Goal: Information Seeking & Learning: Understand process/instructions

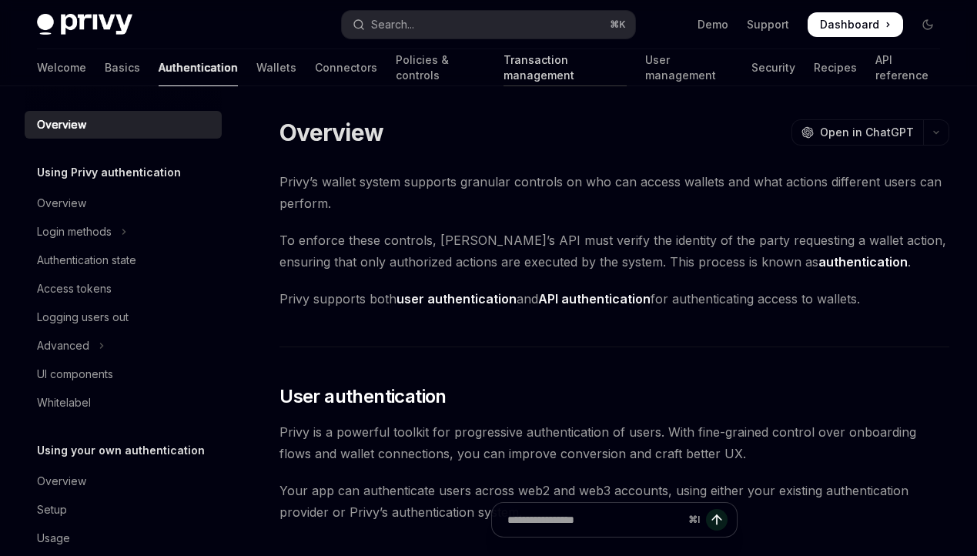
click at [504, 55] on link "Transaction management" at bounding box center [565, 67] width 123 height 37
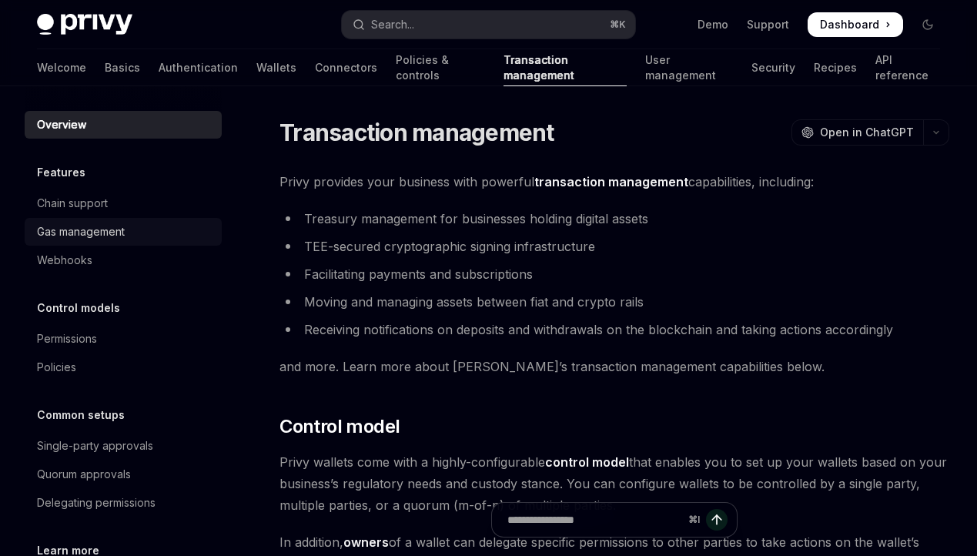
click at [153, 238] on div "Gas management" at bounding box center [125, 232] width 176 height 18
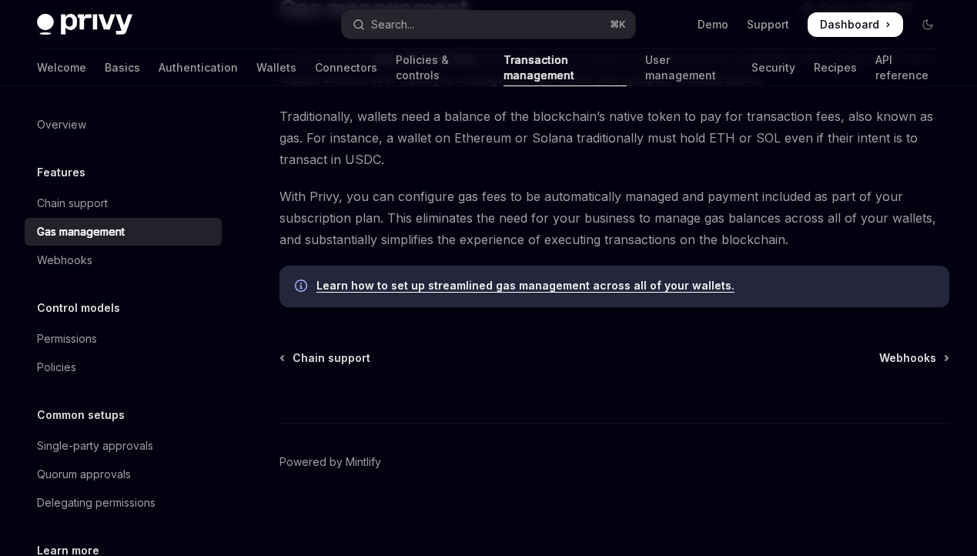
scroll to position [144, 0]
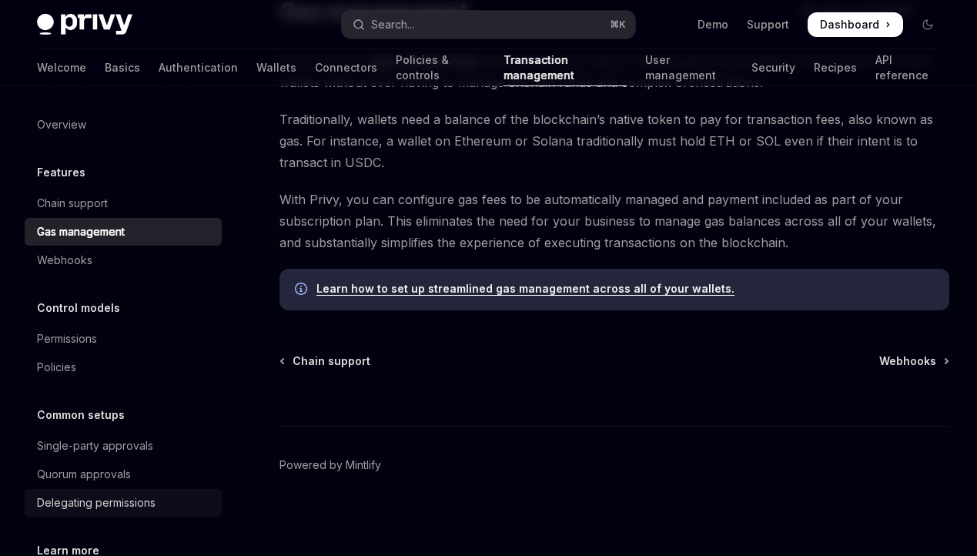
click at [118, 502] on div "Delegating permissions" at bounding box center [96, 503] width 119 height 18
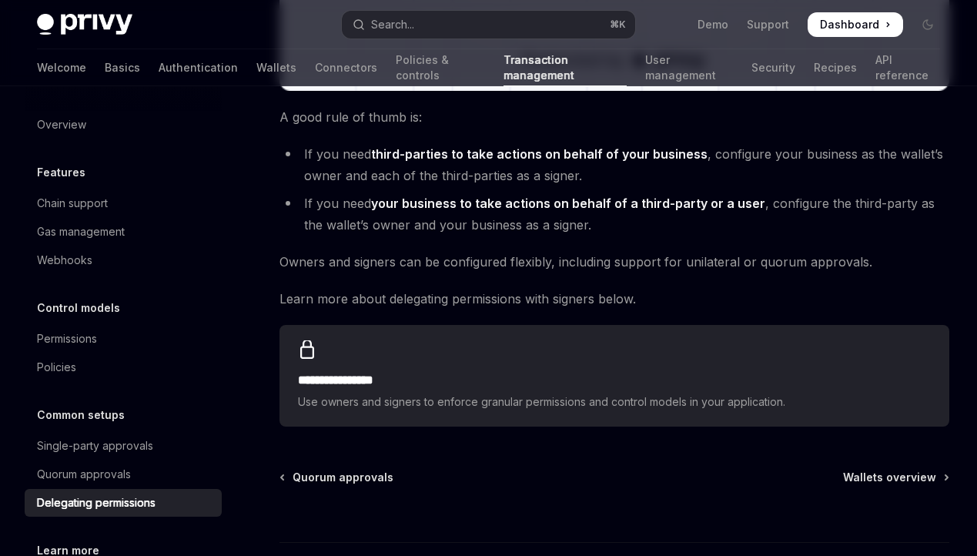
scroll to position [661, 0]
click at [445, 326] on div "**********" at bounding box center [615, 377] width 670 height 102
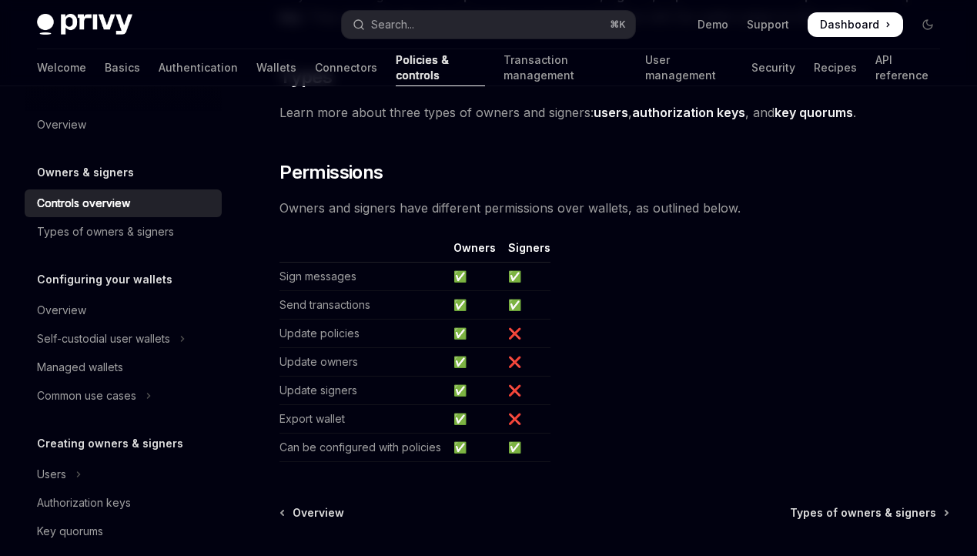
scroll to position [1310, 0]
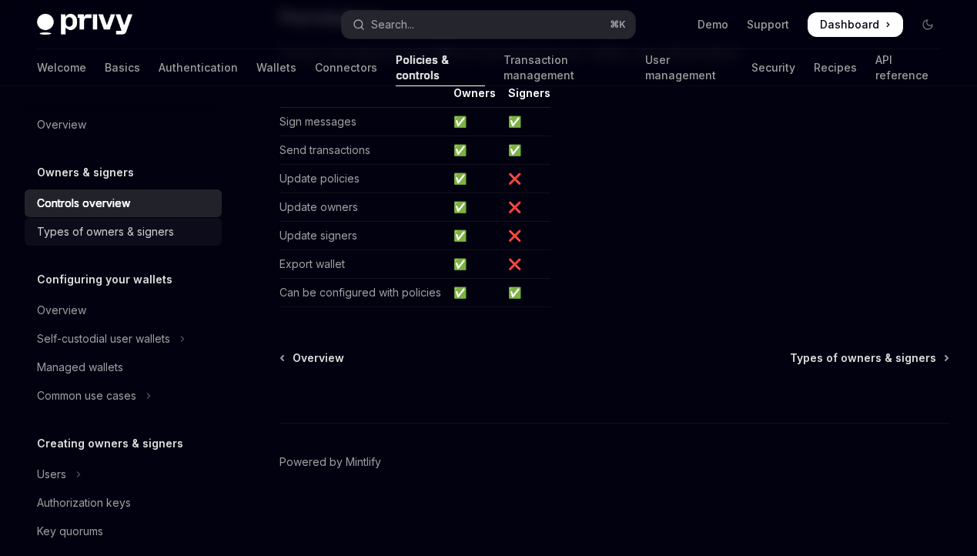
click at [146, 243] on link "Types of owners & signers" at bounding box center [123, 232] width 197 height 28
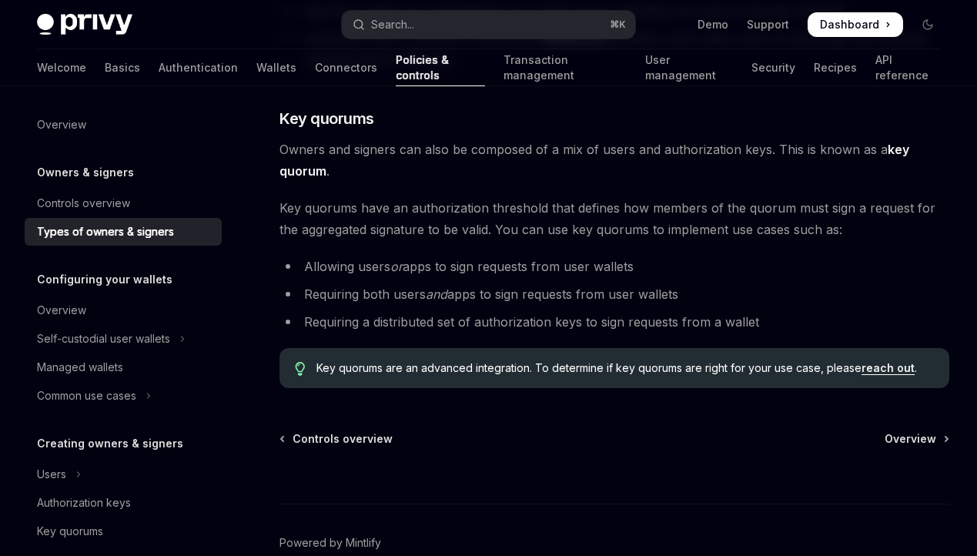
scroll to position [584, 0]
click at [179, 337] on button "Self-custodial user wallets" at bounding box center [123, 339] width 197 height 28
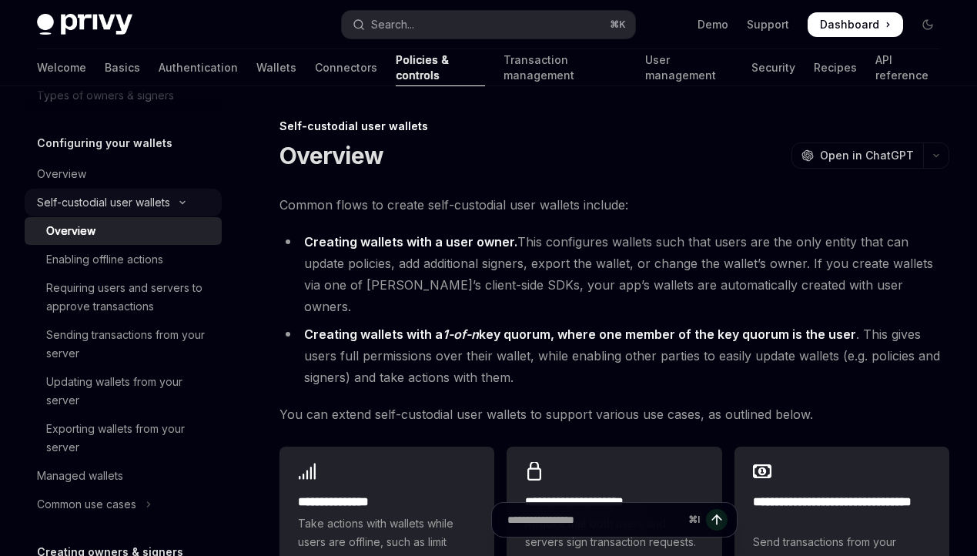
scroll to position [136, 0]
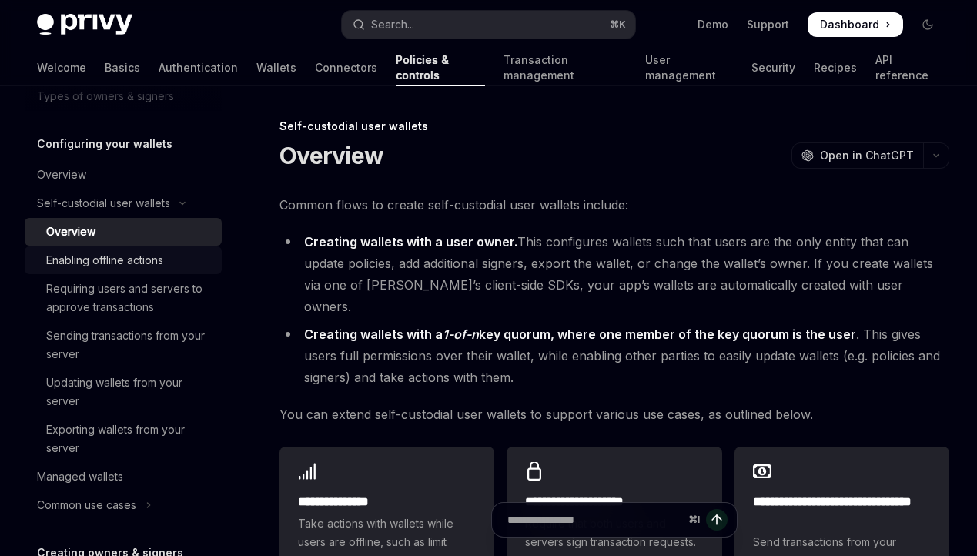
click at [162, 260] on div "Enabling offline actions" at bounding box center [104, 260] width 117 height 18
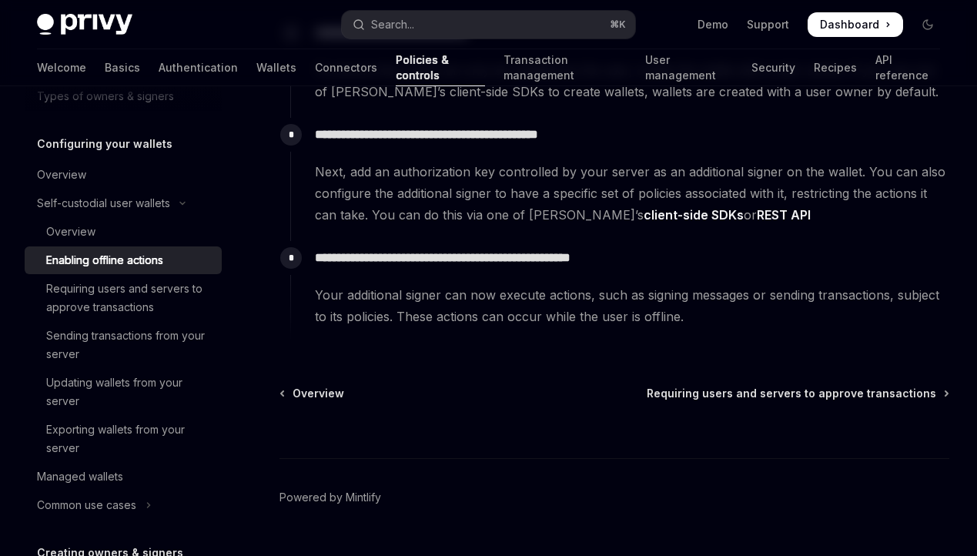
scroll to position [321, 0]
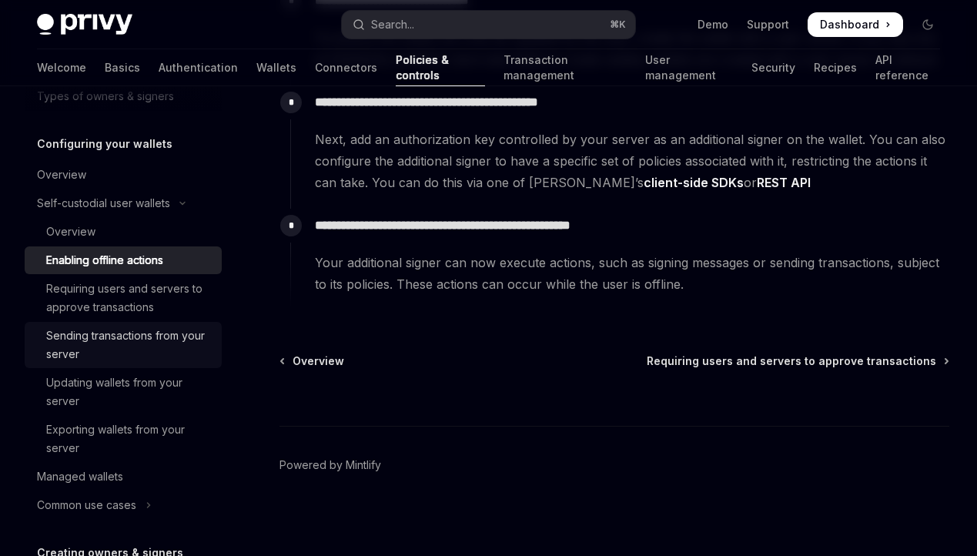
click at [131, 333] on div "Sending transactions from your server" at bounding box center [129, 345] width 166 height 37
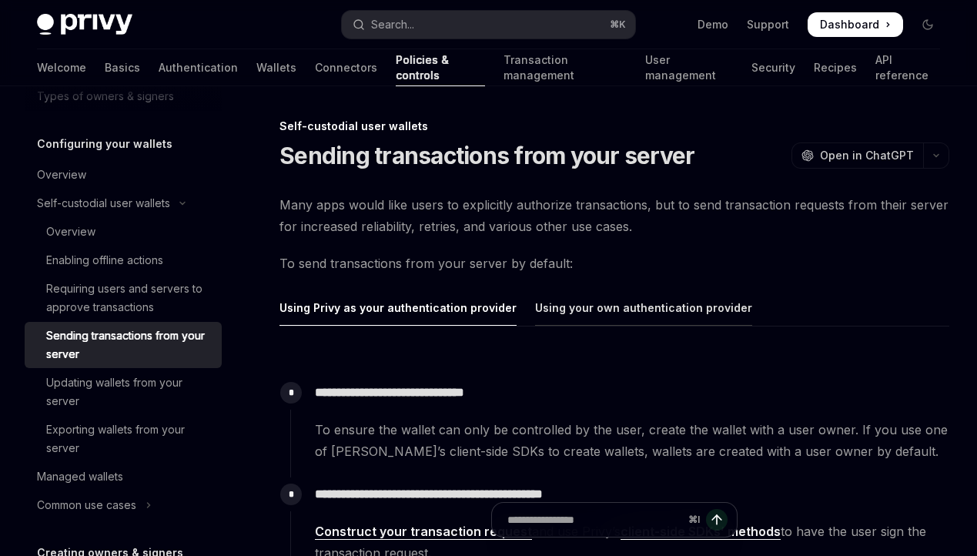
click at [649, 307] on div "Using your own authentication provider" at bounding box center [643, 308] width 217 height 36
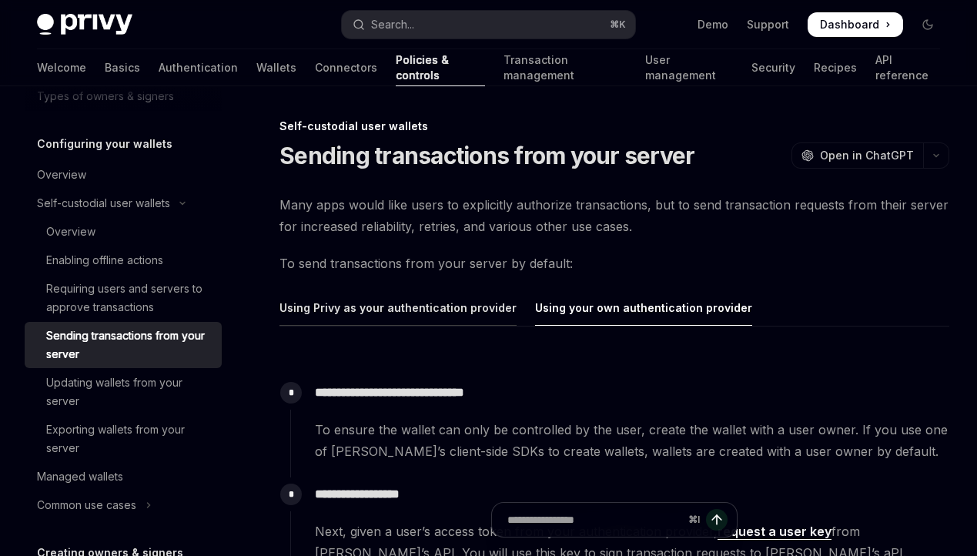
click at [440, 310] on div "Using Privy as your authentication provider" at bounding box center [398, 308] width 237 height 36
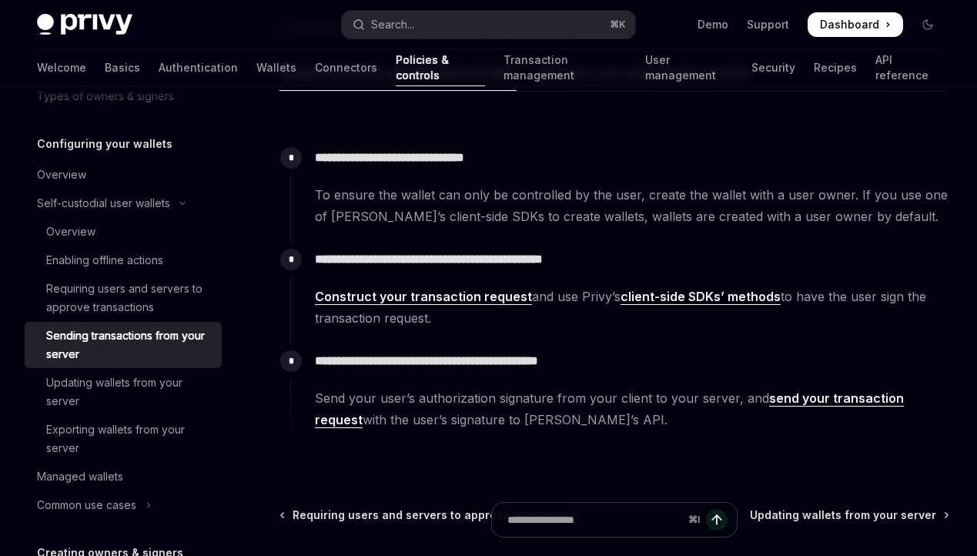
scroll to position [247, 0]
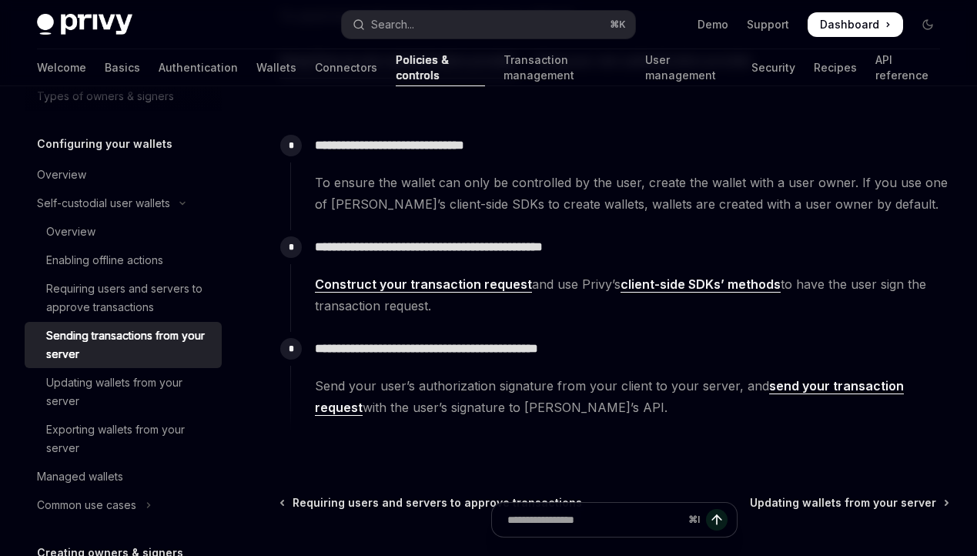
click at [785, 390] on link "send your transaction request" at bounding box center [609, 397] width 589 height 38
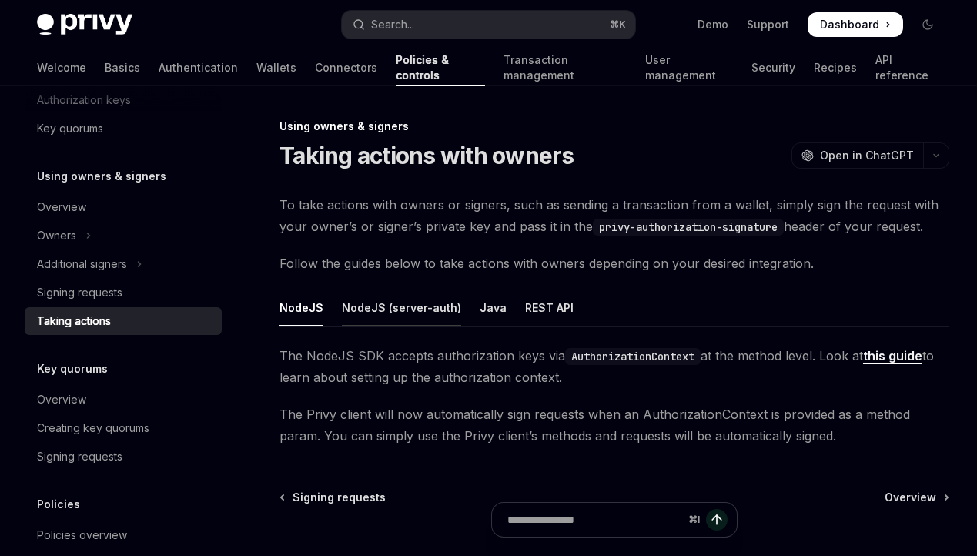
scroll to position [139, 0]
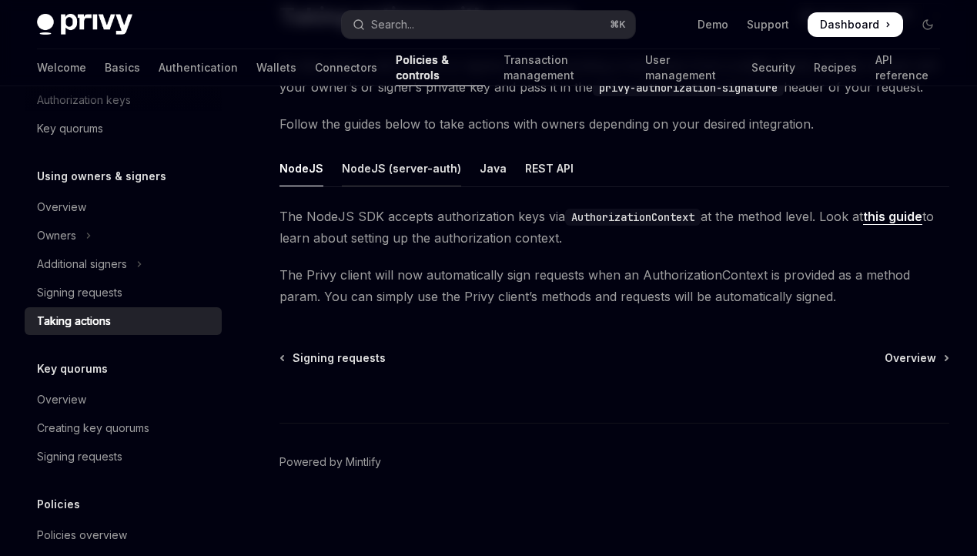
click at [400, 166] on div "NodeJS (server-auth)" at bounding box center [401, 168] width 119 height 36
type textarea "*"
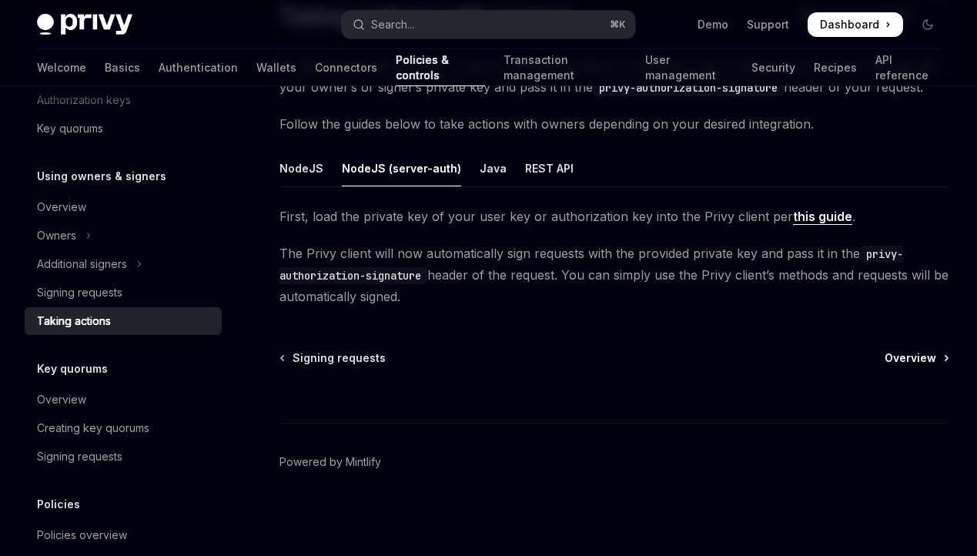
click at [934, 355] on span "Overview" at bounding box center [911, 357] width 52 height 15
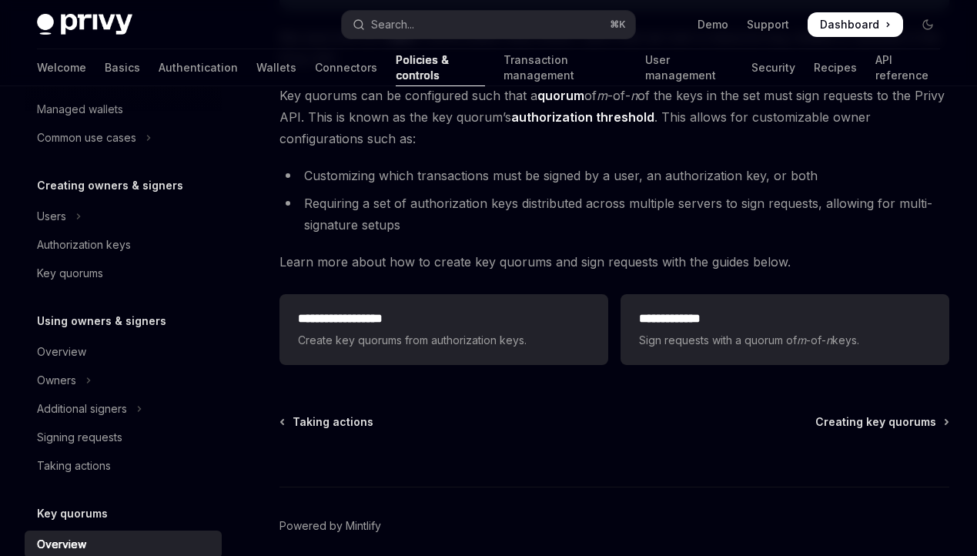
scroll to position [259, 0]
click at [102, 474] on link "Taking actions" at bounding box center [123, 465] width 197 height 28
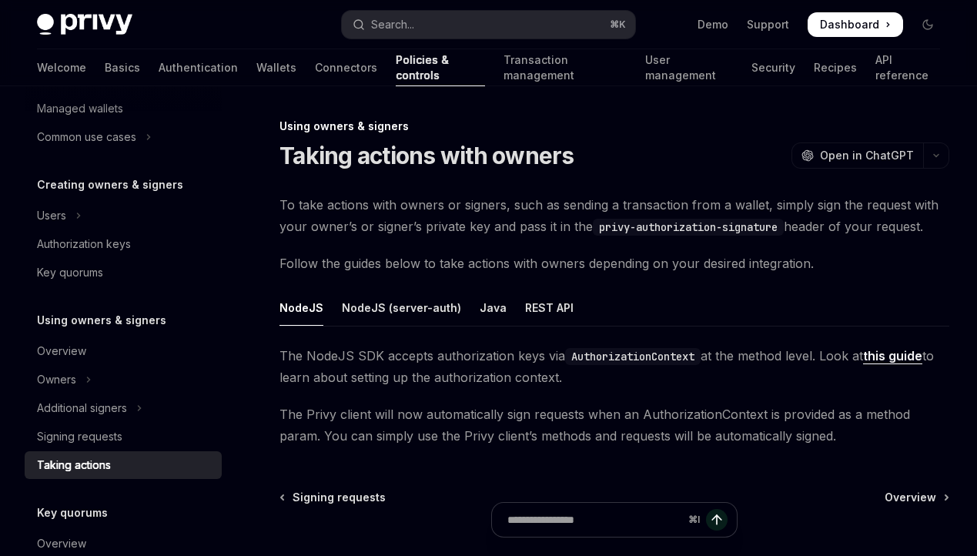
click at [92, 471] on div "Taking actions" at bounding box center [74, 465] width 74 height 18
click at [897, 360] on link "this guide" at bounding box center [892, 356] width 59 height 16
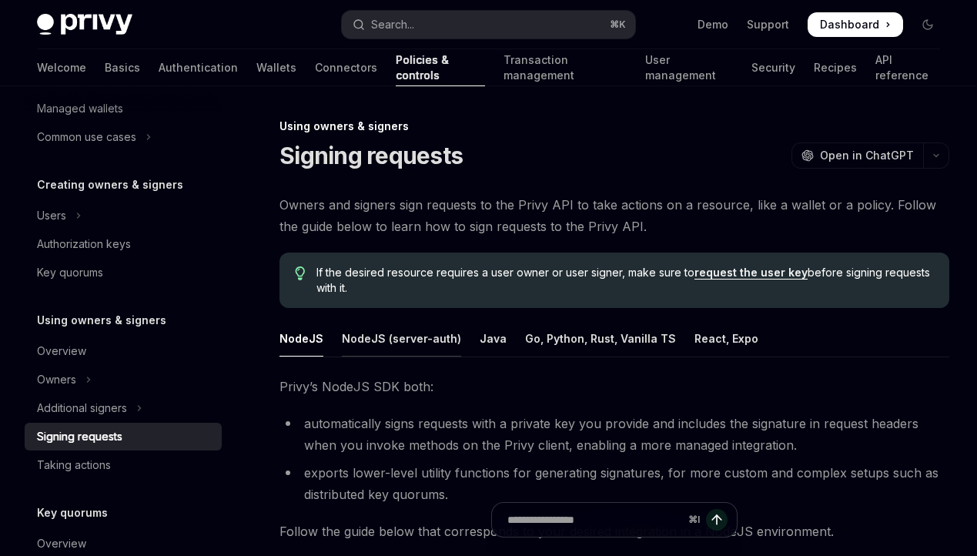
click at [408, 344] on div "NodeJS (server-auth)" at bounding box center [401, 338] width 119 height 36
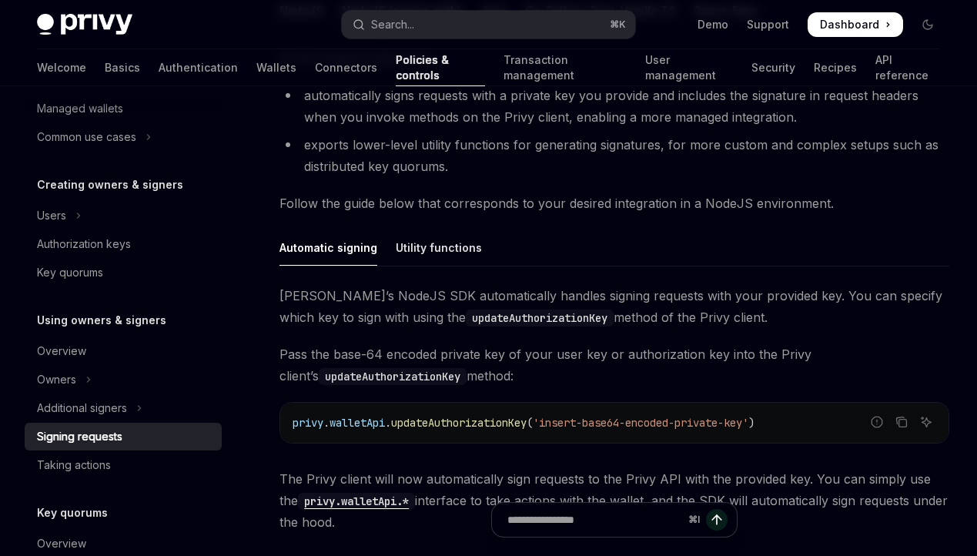
scroll to position [313, 0]
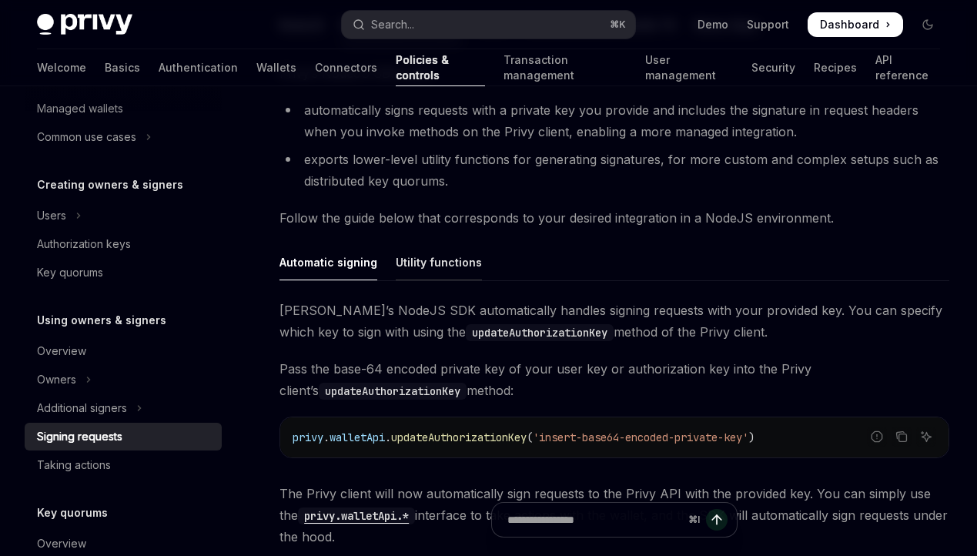
click at [421, 274] on div "Utility functions" at bounding box center [439, 262] width 86 height 36
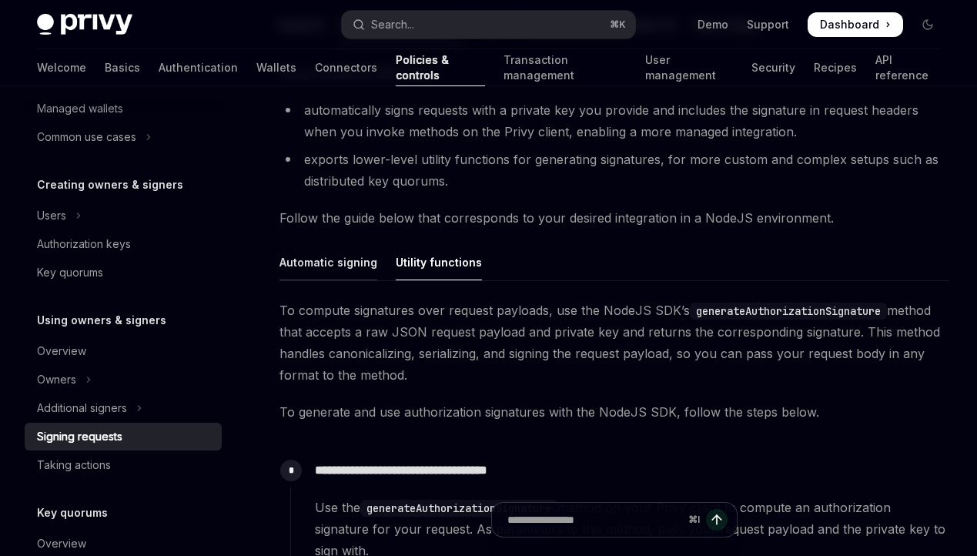
click at [327, 270] on div "Automatic signing" at bounding box center [329, 262] width 98 height 36
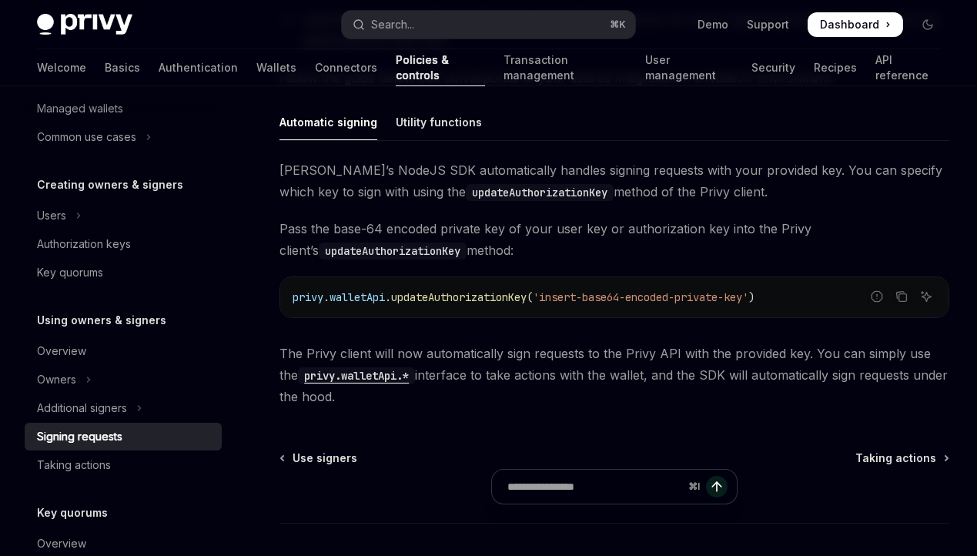
scroll to position [481, 0]
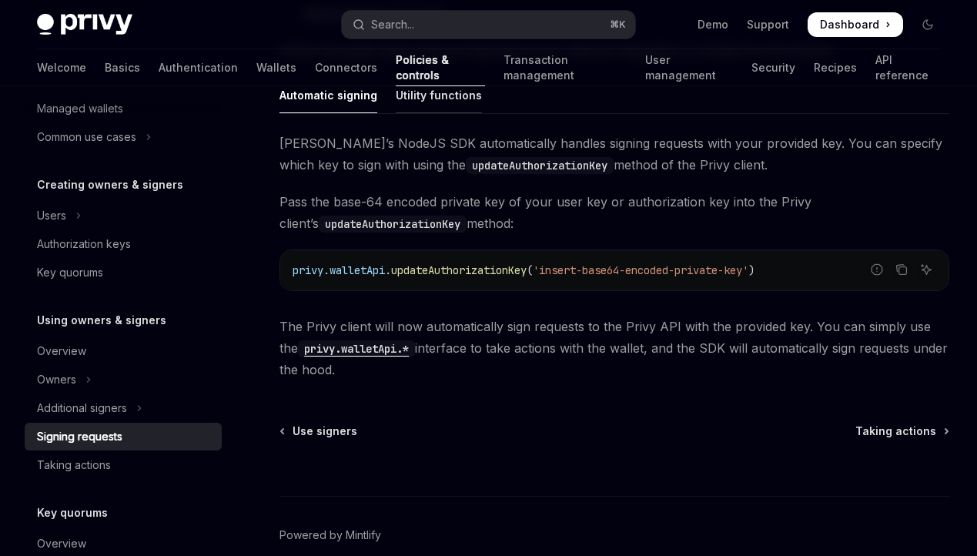
click at [414, 87] on div "Utility functions" at bounding box center [439, 95] width 86 height 36
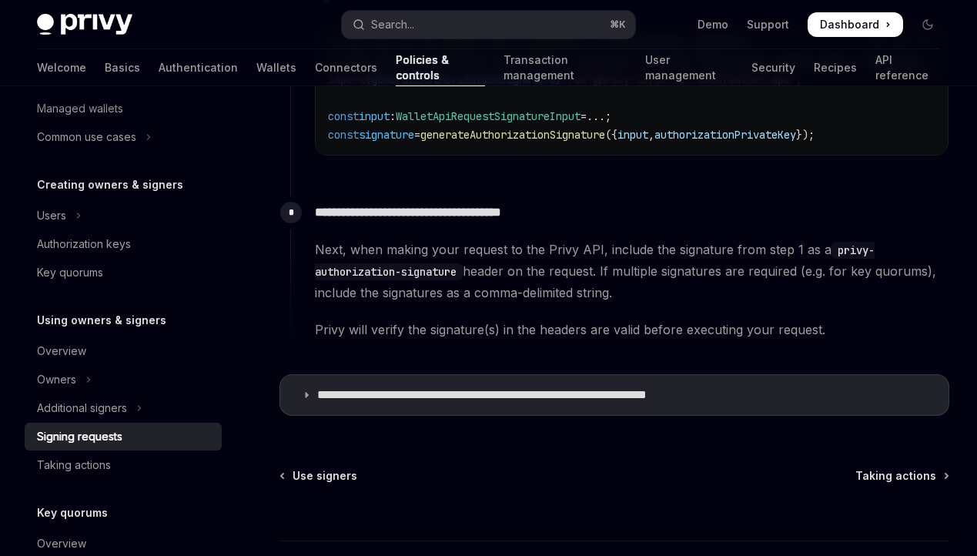
scroll to position [894, 0]
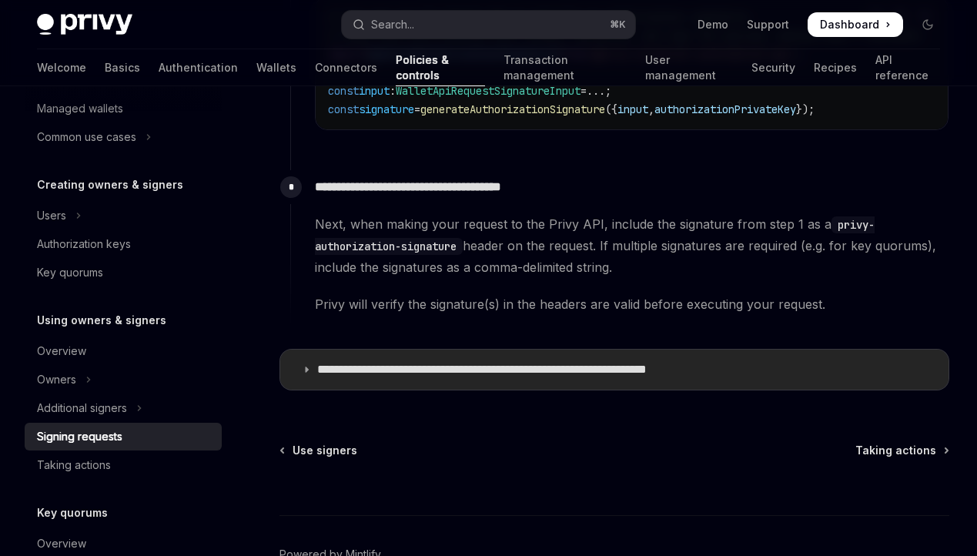
click at [464, 374] on p "**********" at bounding box center [530, 369] width 427 height 15
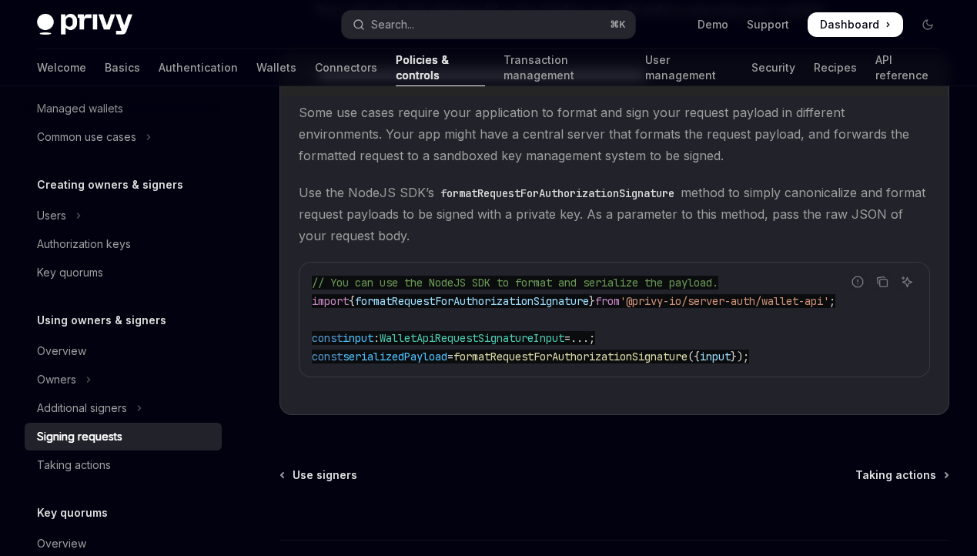
scroll to position [1190, 0]
click at [896, 481] on span "Taking actions" at bounding box center [896, 473] width 81 height 15
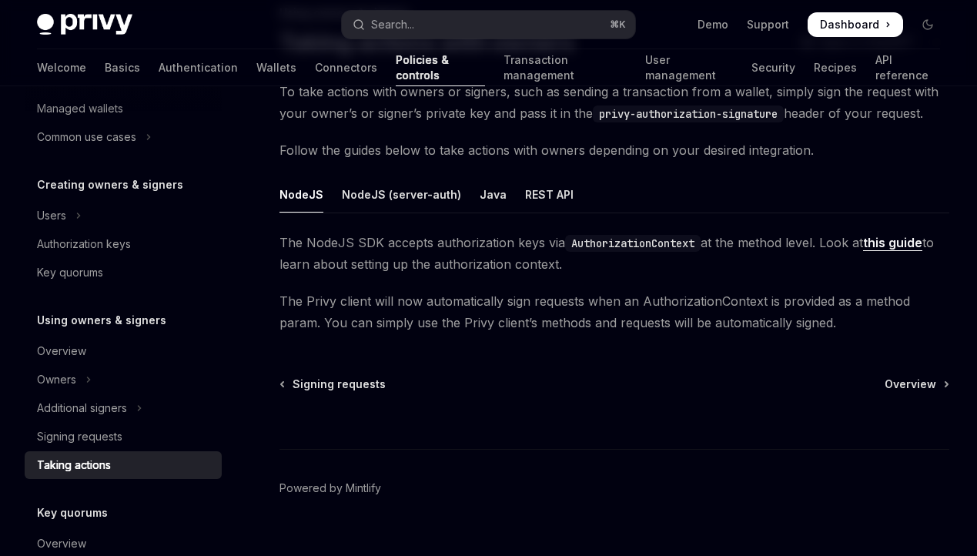
scroll to position [121, 0]
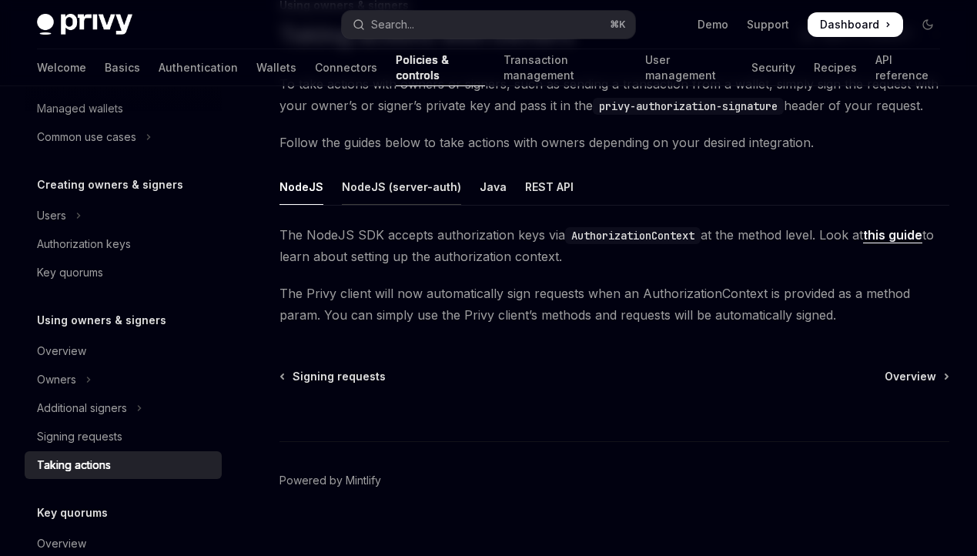
click at [425, 179] on div "NodeJS (server-auth)" at bounding box center [401, 187] width 119 height 36
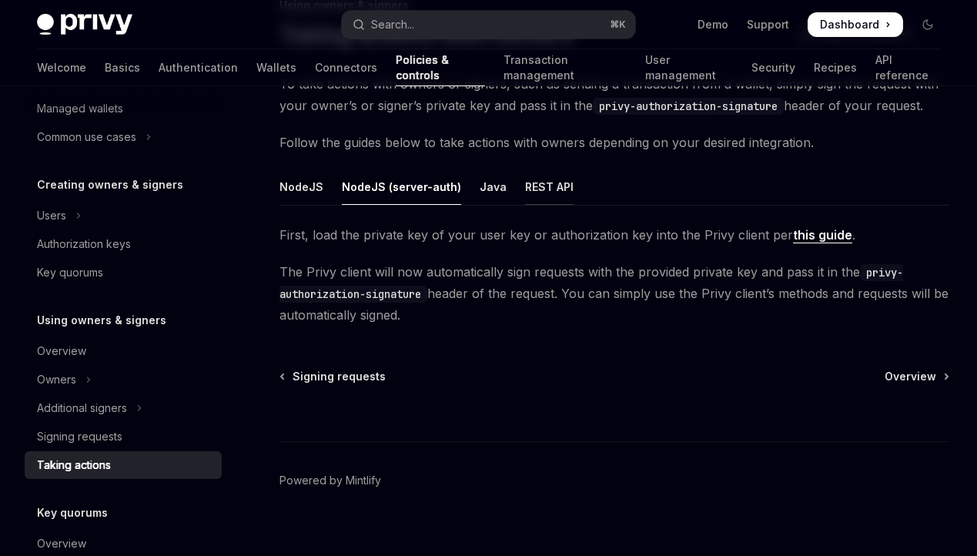
click at [529, 189] on div "REST API" at bounding box center [549, 187] width 49 height 36
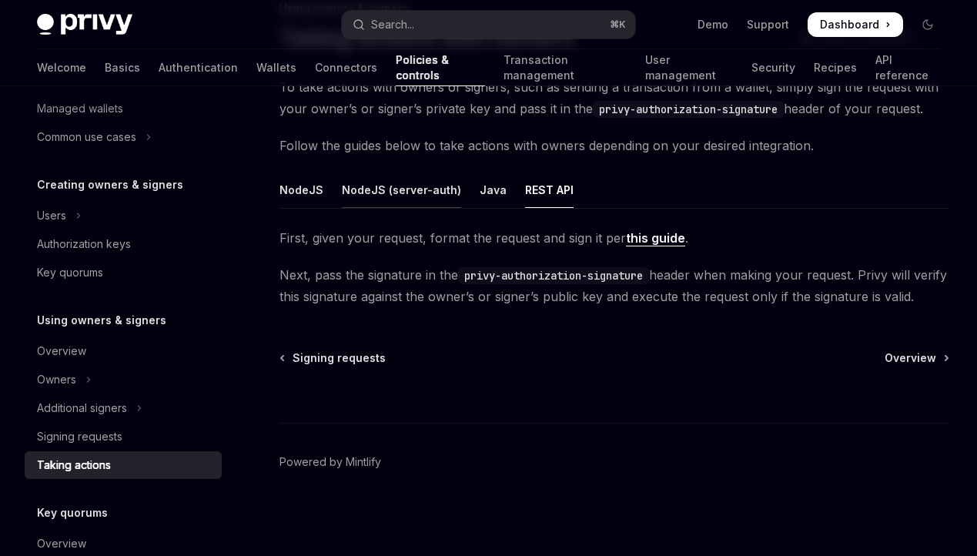
click at [387, 179] on div "NodeJS (server-auth)" at bounding box center [401, 190] width 119 height 36
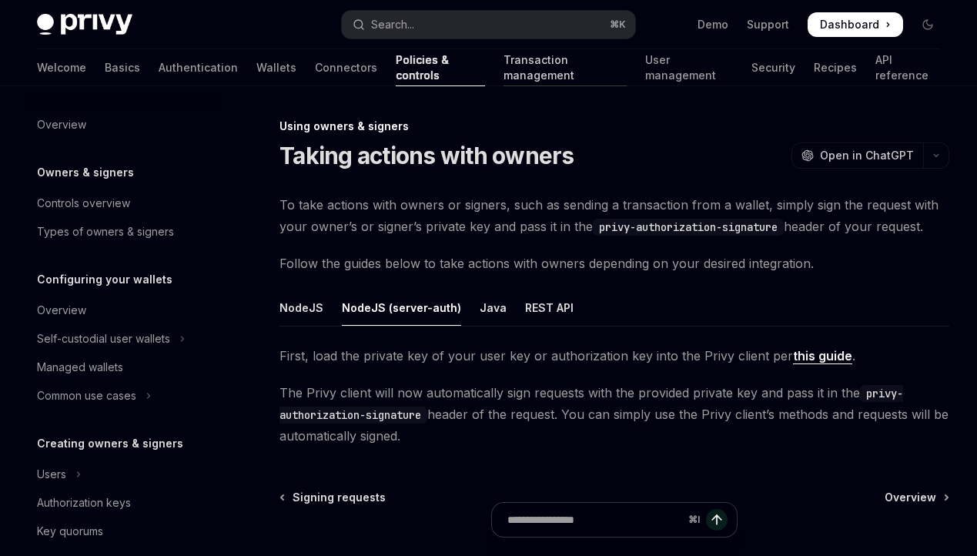
click at [504, 75] on link "Transaction management" at bounding box center [565, 67] width 123 height 37
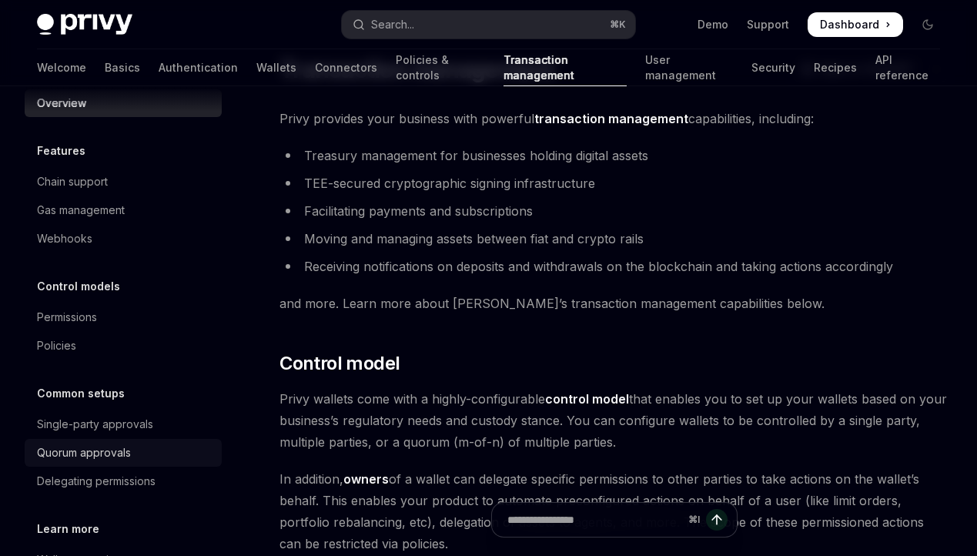
scroll to position [4, 0]
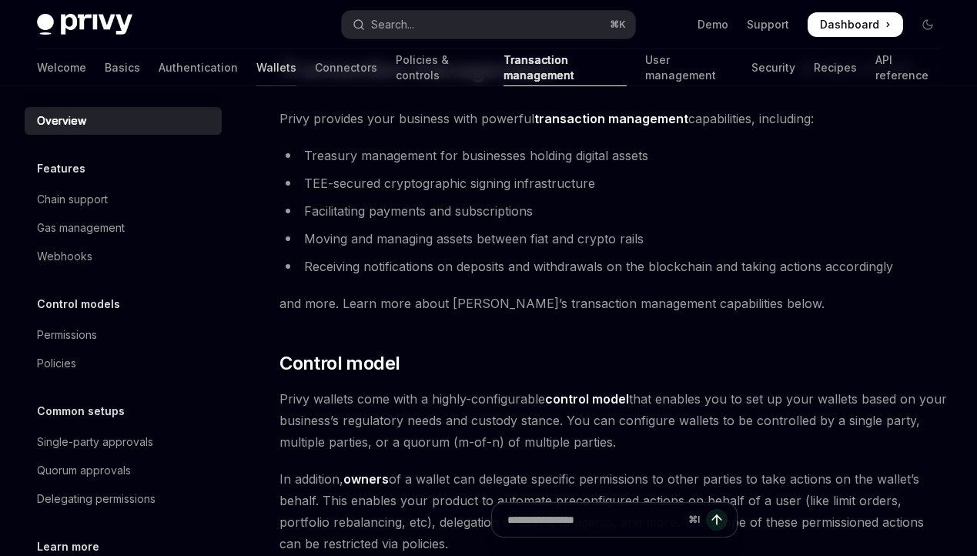
click at [256, 75] on link "Wallets" at bounding box center [276, 67] width 40 height 37
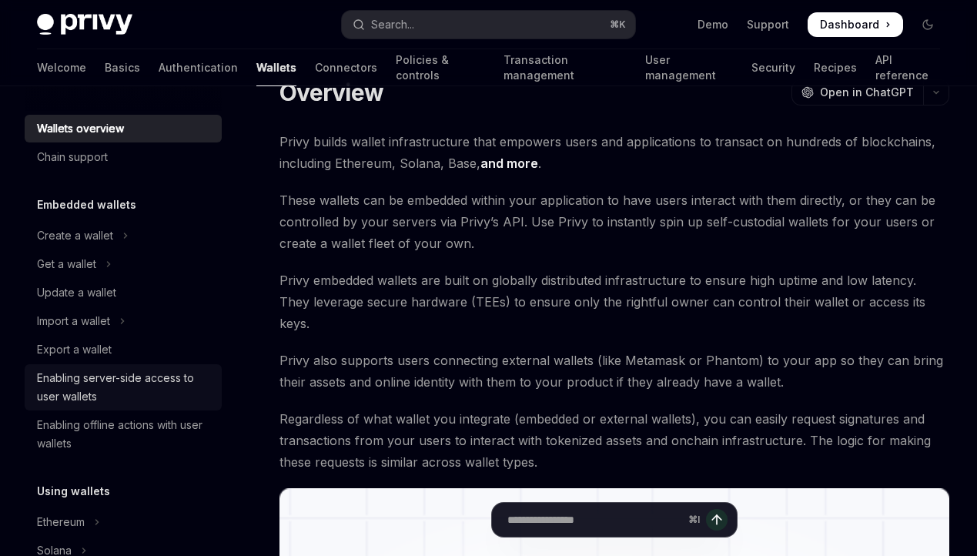
scroll to position [253, 0]
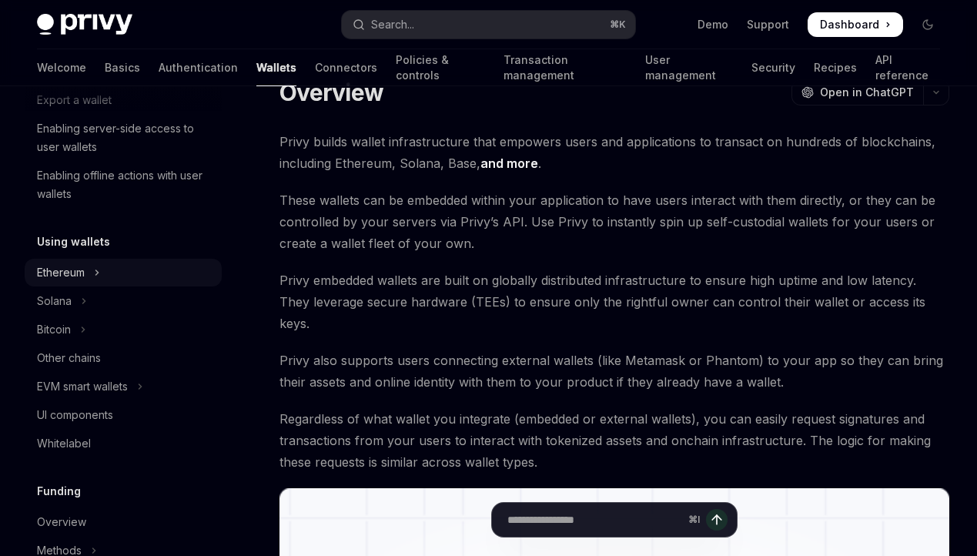
click at [97, 270] on icon "Toggle Ethereum section" at bounding box center [97, 272] width 6 height 18
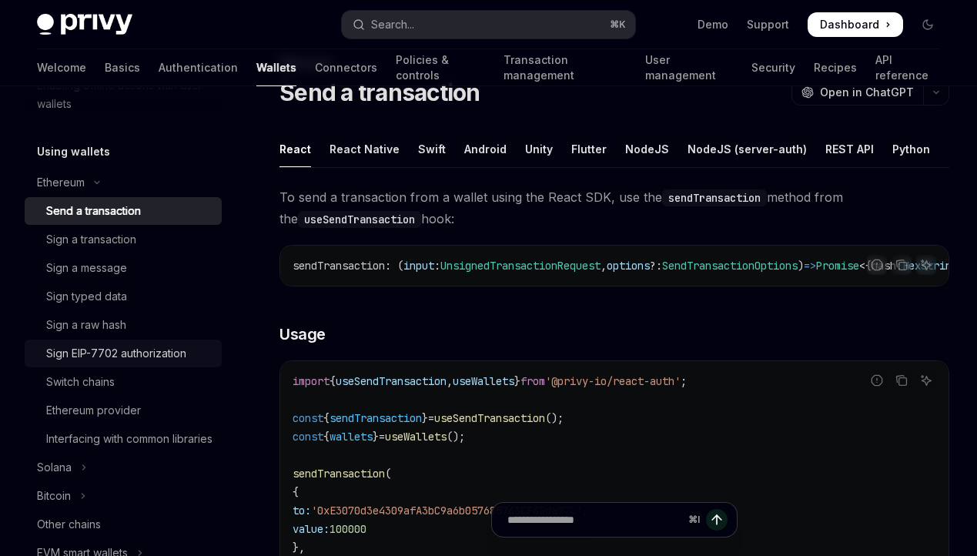
scroll to position [348, 0]
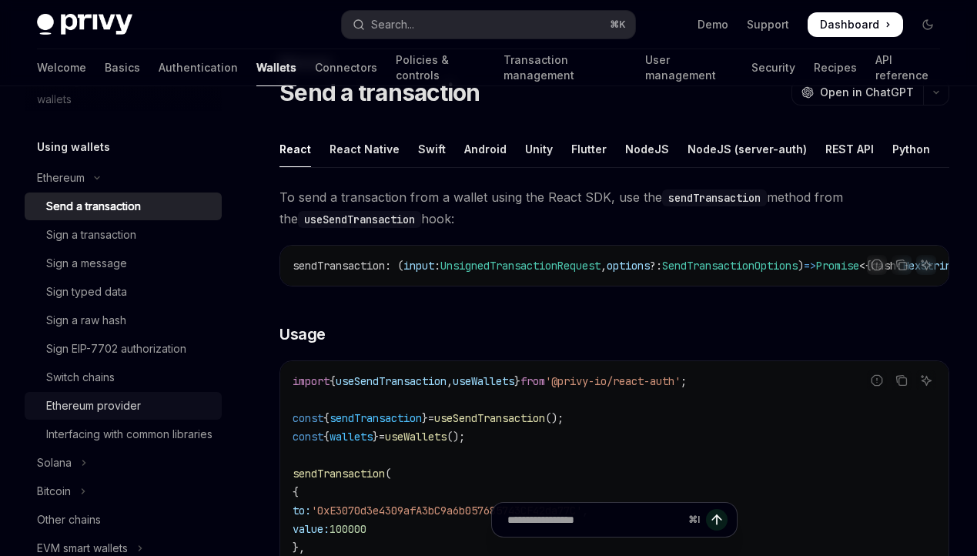
click at [135, 404] on div "Ethereum provider" at bounding box center [93, 406] width 95 height 18
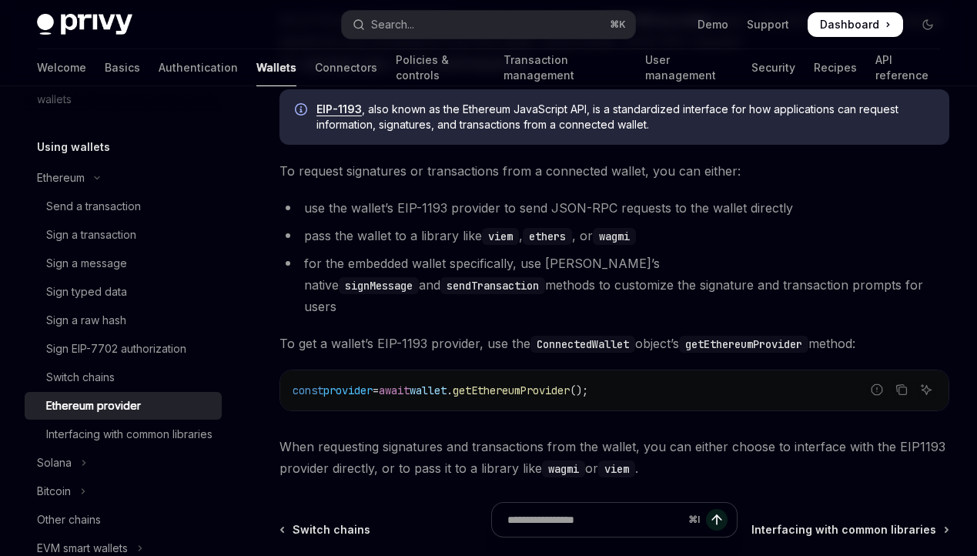
scroll to position [239, 0]
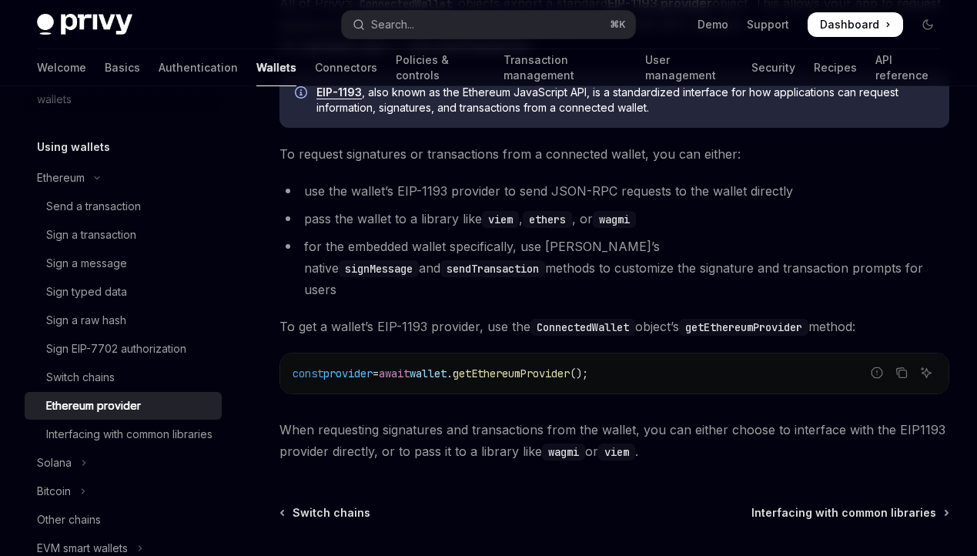
drag, startPoint x: 483, startPoint y: 354, endPoint x: 403, endPoint y: 355, distance: 80.1
click at [403, 367] on span "const provider = await wallet . getEthereumProvider ();" at bounding box center [441, 374] width 296 height 14
copy span "await wallet"
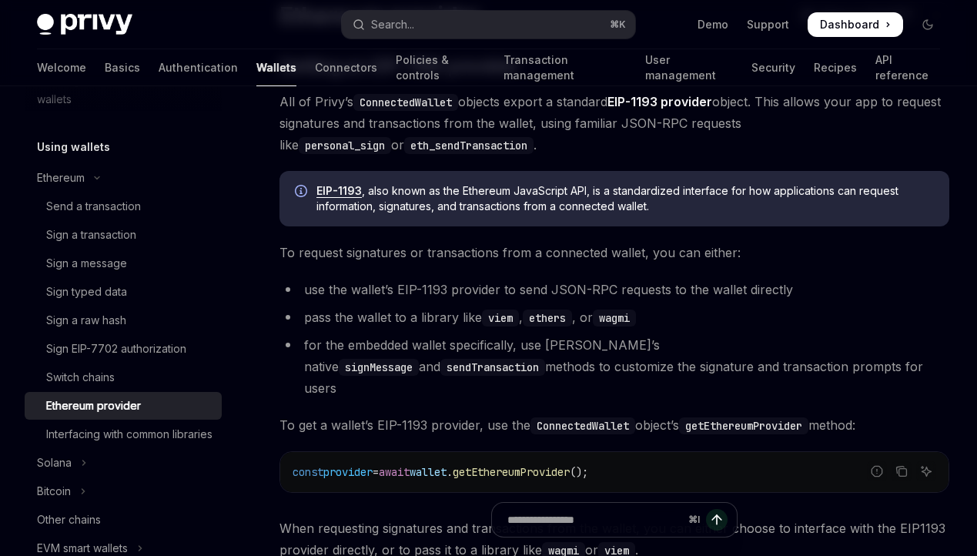
scroll to position [0, 0]
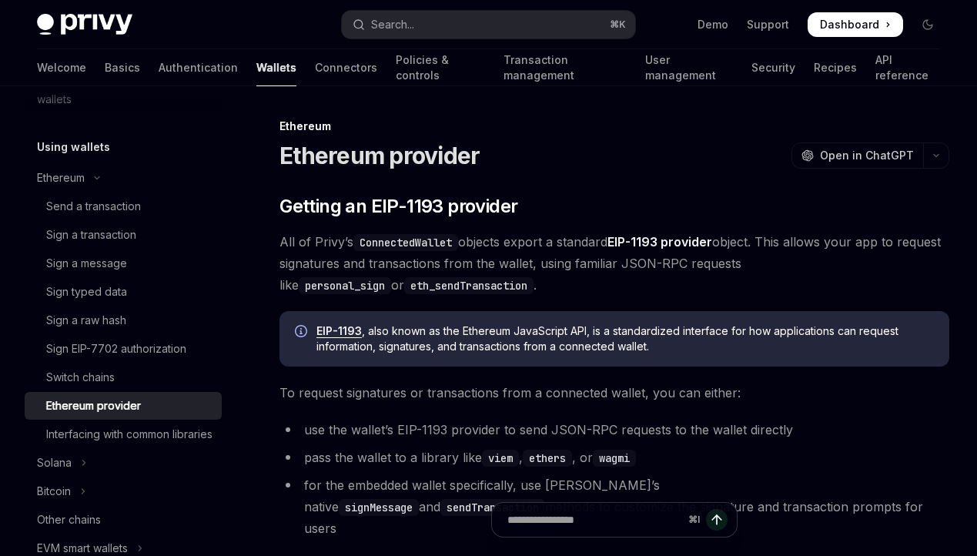
click at [410, 244] on code "ConnectedWallet" at bounding box center [406, 242] width 105 height 17
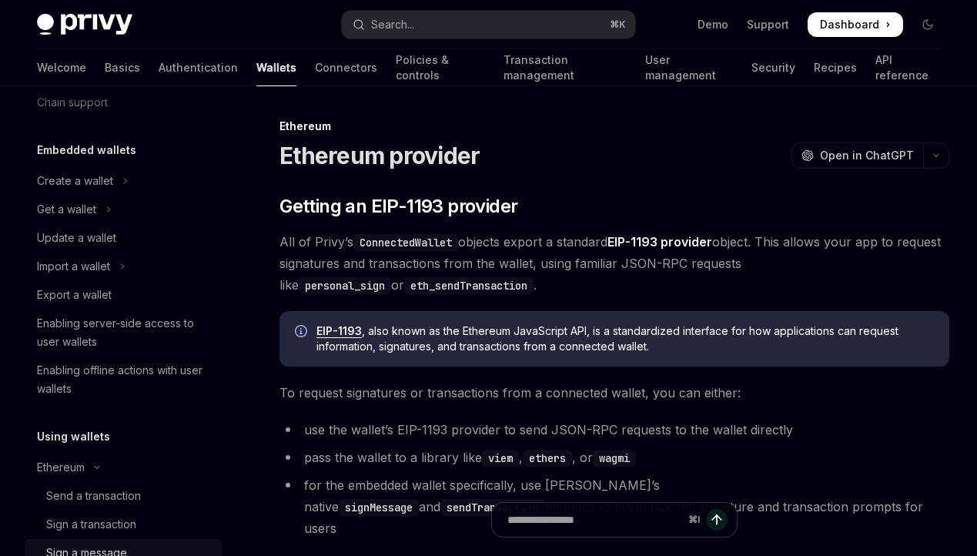
scroll to position [42, 0]
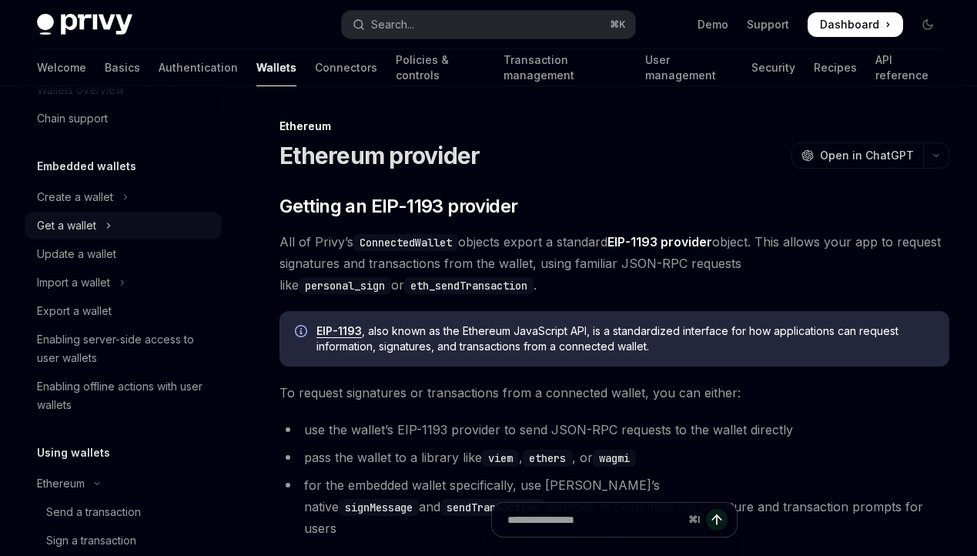
click at [89, 231] on div "Get a wallet" at bounding box center [66, 225] width 59 height 18
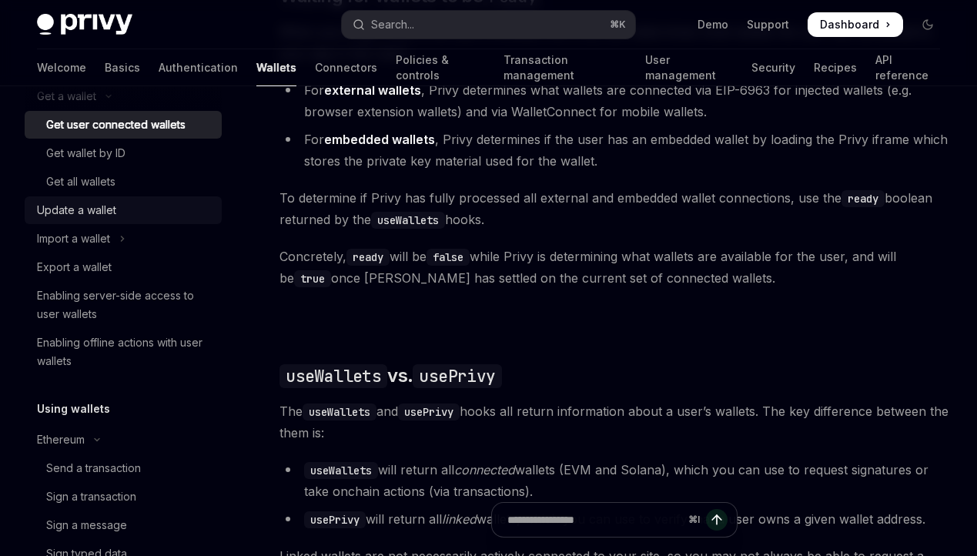
scroll to position [184, 0]
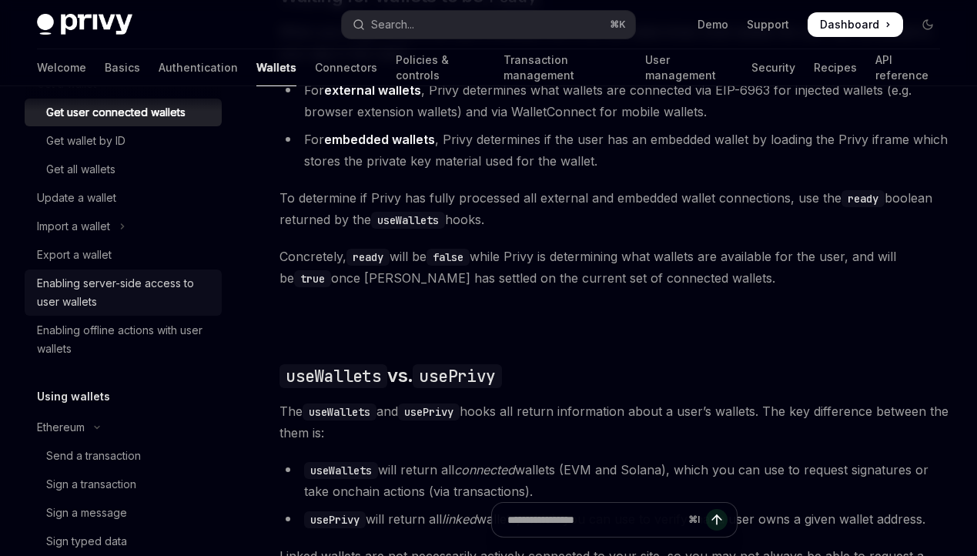
click at [163, 287] on div "Enabling server-side access to user wallets" at bounding box center [125, 292] width 176 height 37
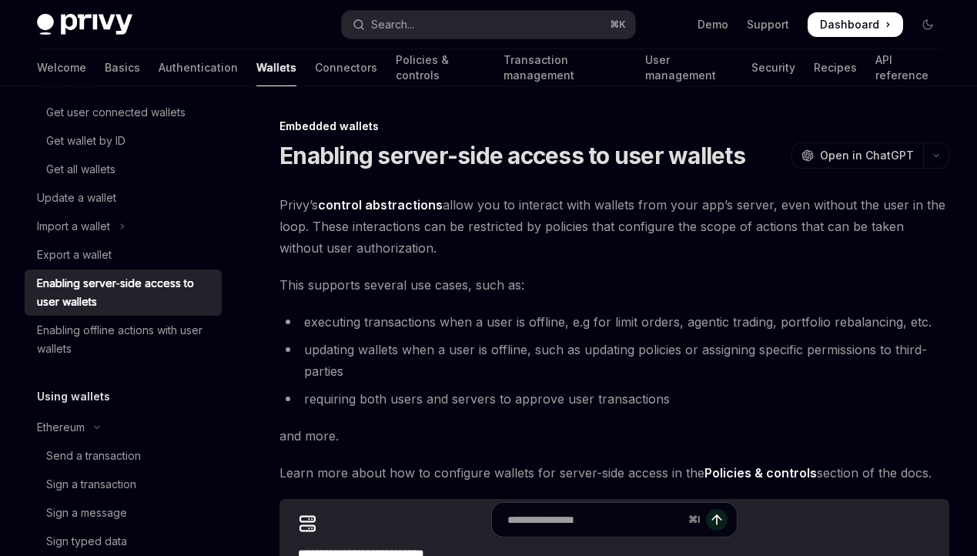
scroll to position [312, 0]
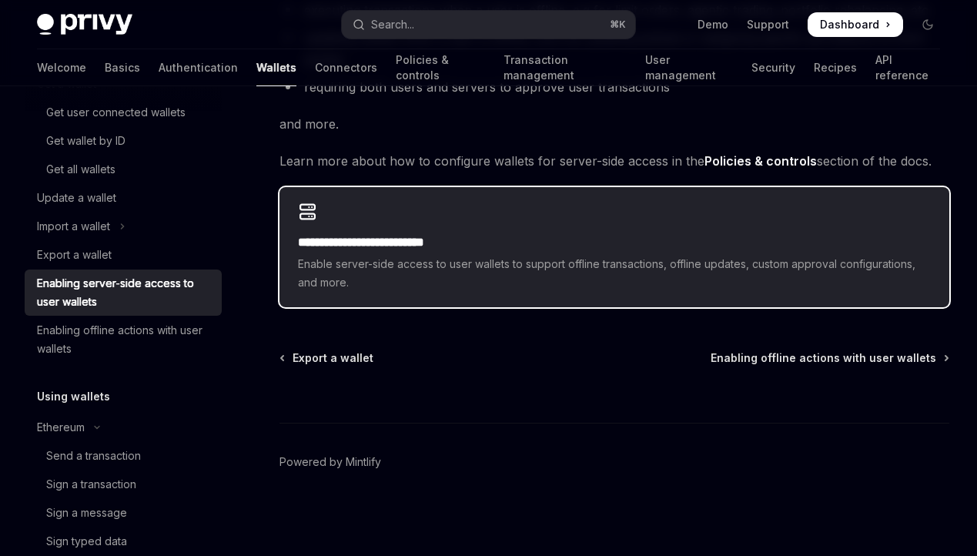
click at [322, 271] on span "Enable server-side access to user wallets to support offline transactions, offl…" at bounding box center [614, 273] width 633 height 37
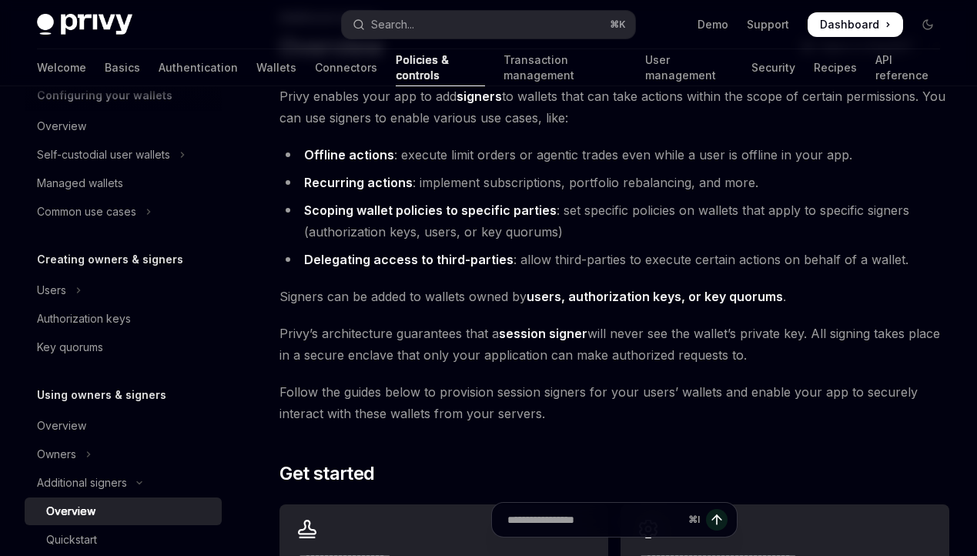
scroll to position [382, 0]
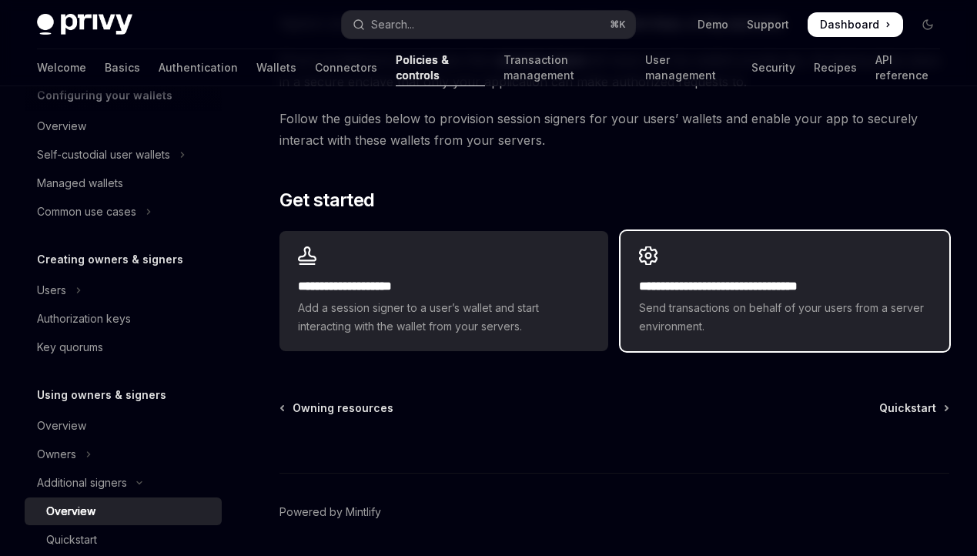
click at [700, 297] on div "**********" at bounding box center [785, 306] width 292 height 59
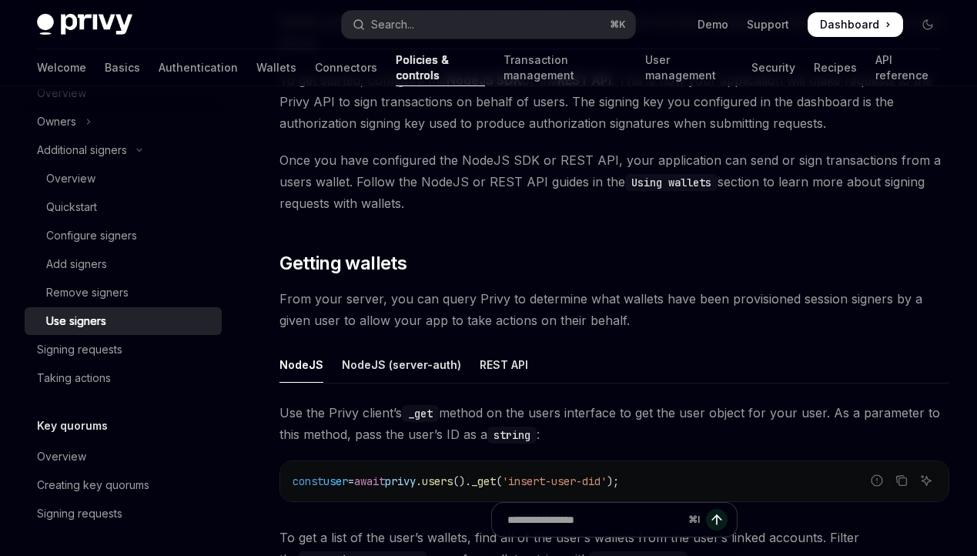
scroll to position [381, 0]
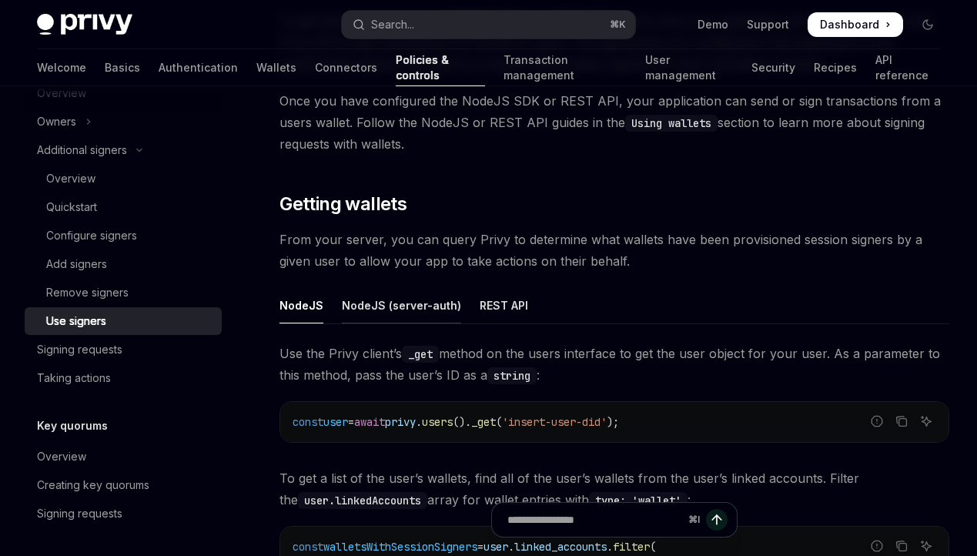
click at [425, 313] on div "NodeJS (server-auth)" at bounding box center [401, 305] width 119 height 36
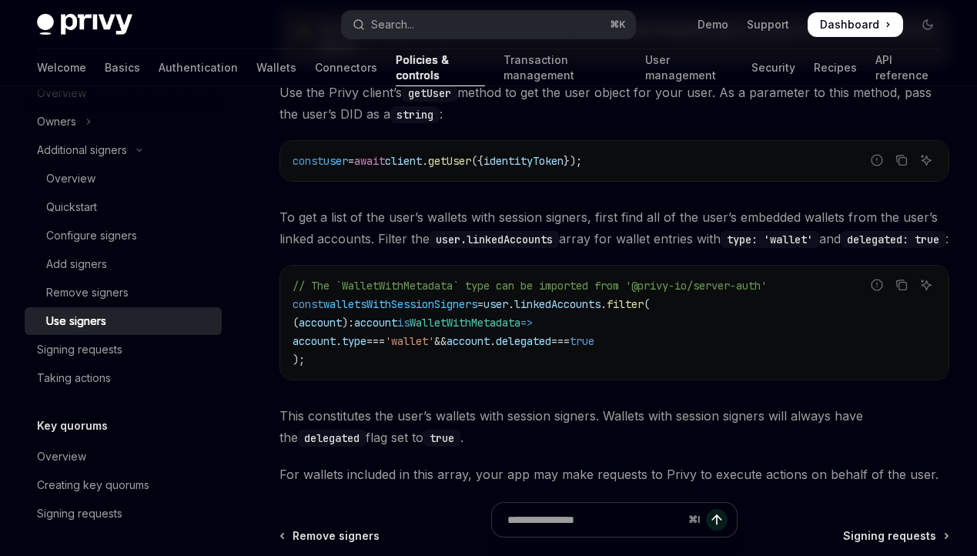
scroll to position [745, 0]
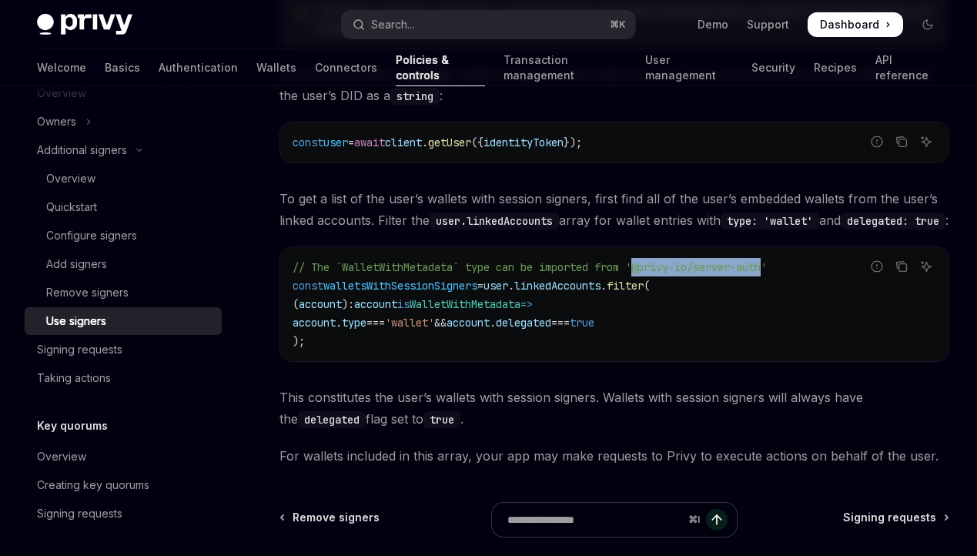
drag, startPoint x: 787, startPoint y: 289, endPoint x: 648, endPoint y: 293, distance: 139.5
click at [648, 274] on span "// The `WalletWithMetadata` type can be imported from '@privy-io/server-auth'" at bounding box center [530, 267] width 474 height 14
copy span "@privy-io/server-auth"
click at [146, 354] on div "Signing requests" at bounding box center [125, 349] width 176 height 18
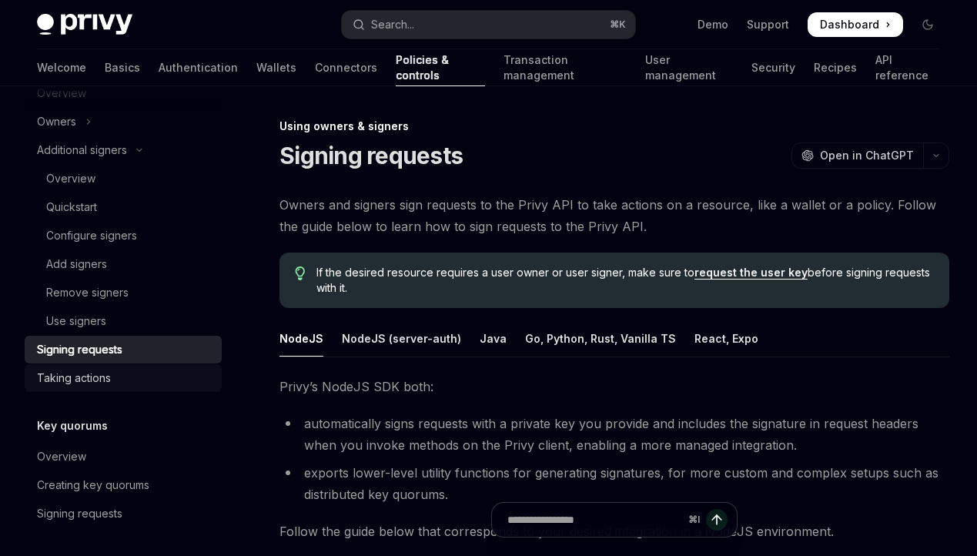
click at [146, 371] on div "Taking actions" at bounding box center [125, 378] width 176 height 18
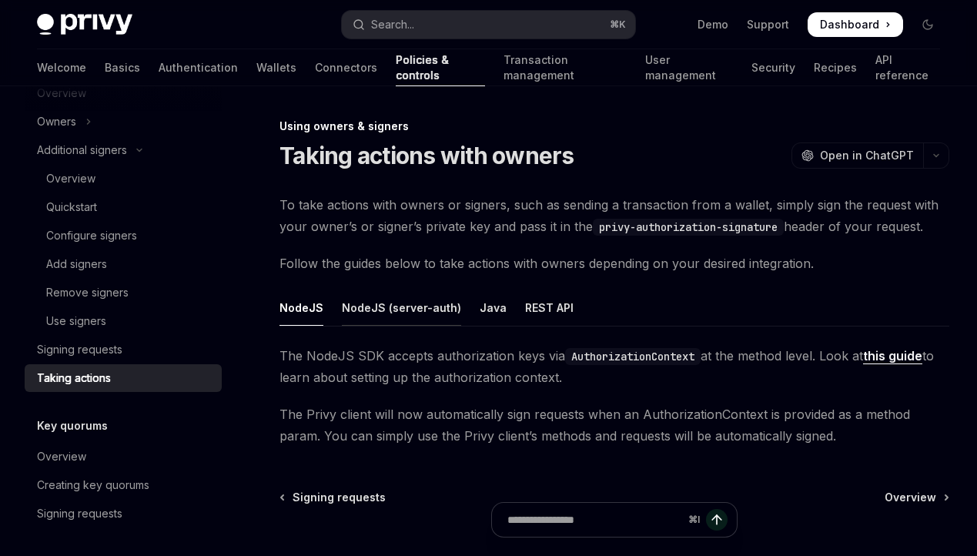
click at [413, 309] on div "NodeJS (server-auth)" at bounding box center [401, 308] width 119 height 36
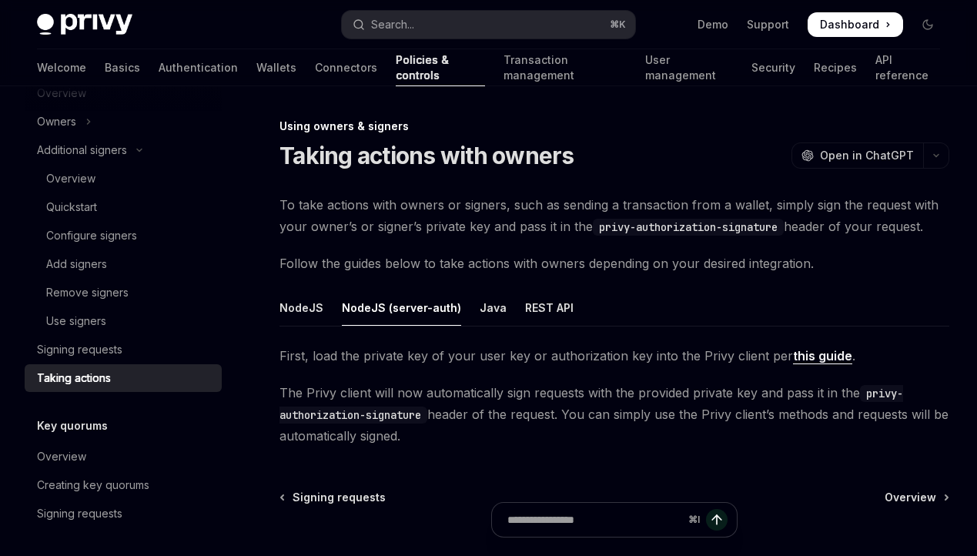
click at [332, 309] on ul "NodeJS NodeJS (server-auth) Java REST API" at bounding box center [615, 308] width 670 height 37
click at [302, 309] on div "NodeJS" at bounding box center [302, 308] width 44 height 36
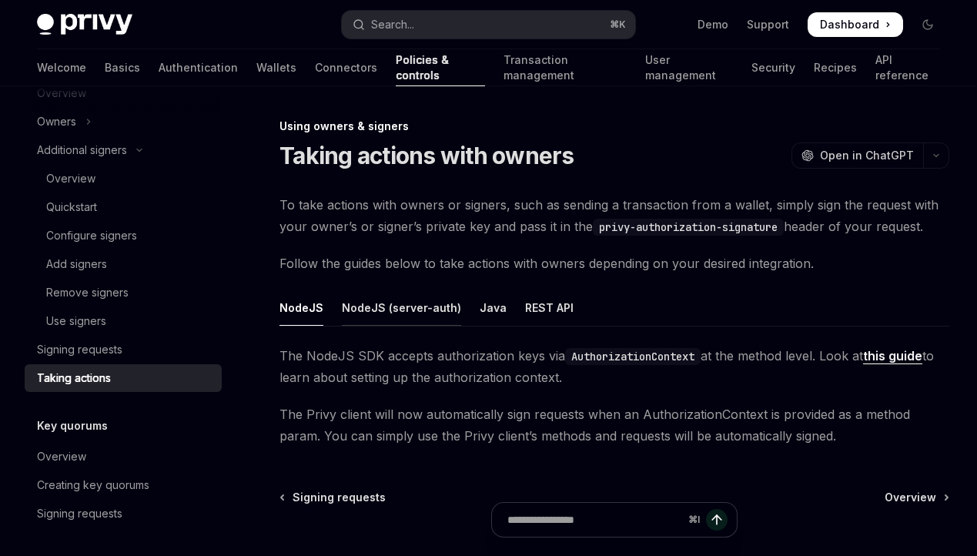
click at [350, 307] on div "NodeJS (server-auth)" at bounding box center [401, 308] width 119 height 36
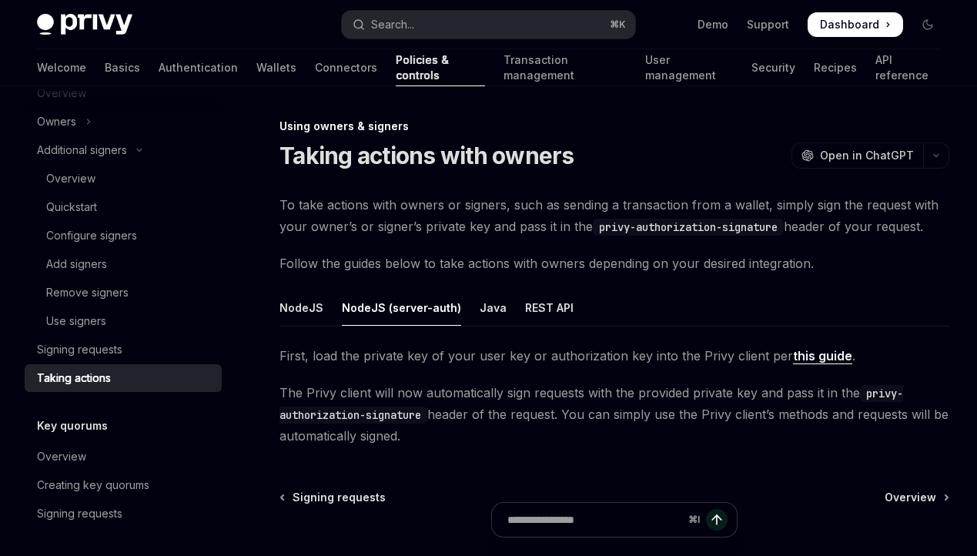
click at [793, 356] on link "this guide" at bounding box center [822, 356] width 59 height 16
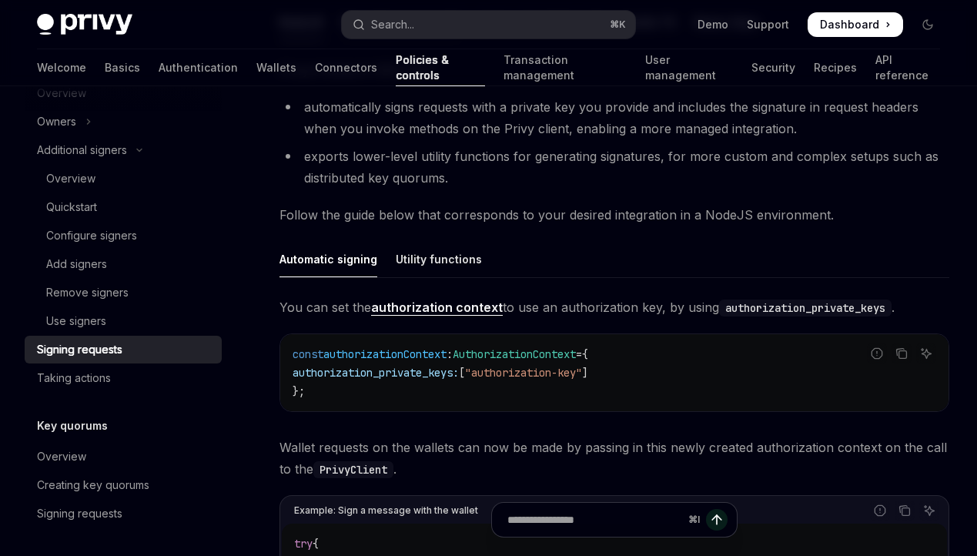
scroll to position [315, 0]
click at [402, 283] on div "Automatic signing Utility functions You can set the authorization context to us…" at bounding box center [615, 556] width 670 height 627
click at [404, 273] on div "Utility functions" at bounding box center [439, 261] width 86 height 36
type textarea "*"
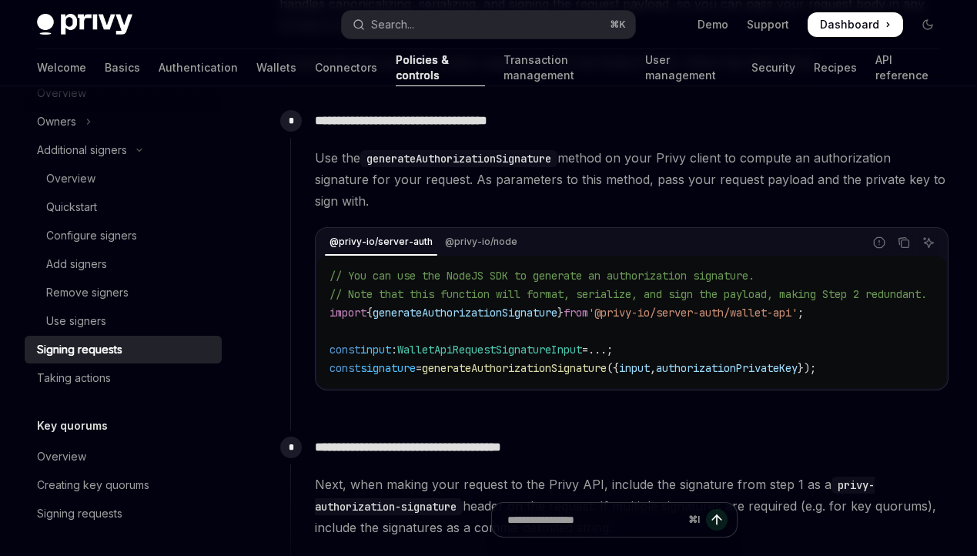
scroll to position [1022, 0]
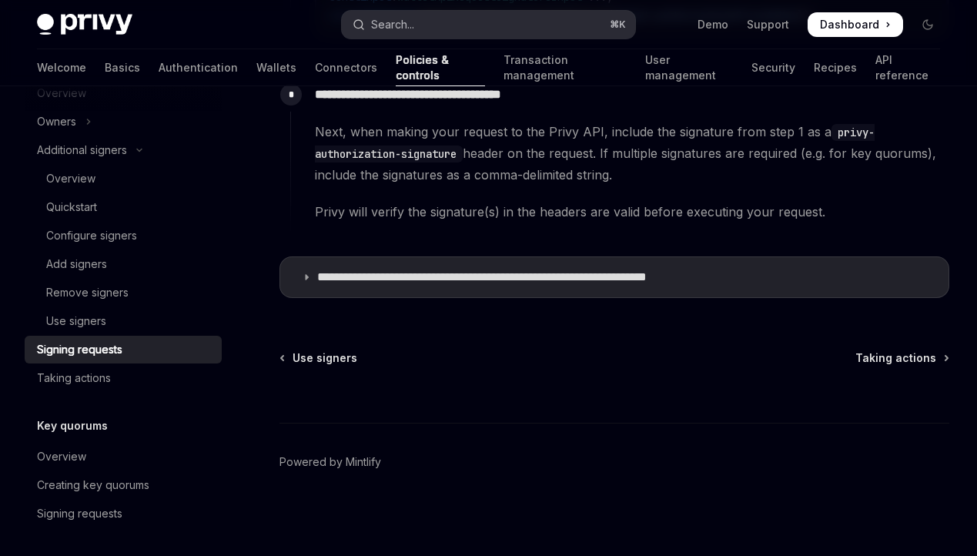
click at [427, 25] on button "Search... ⌘ K" at bounding box center [488, 25] width 293 height 28
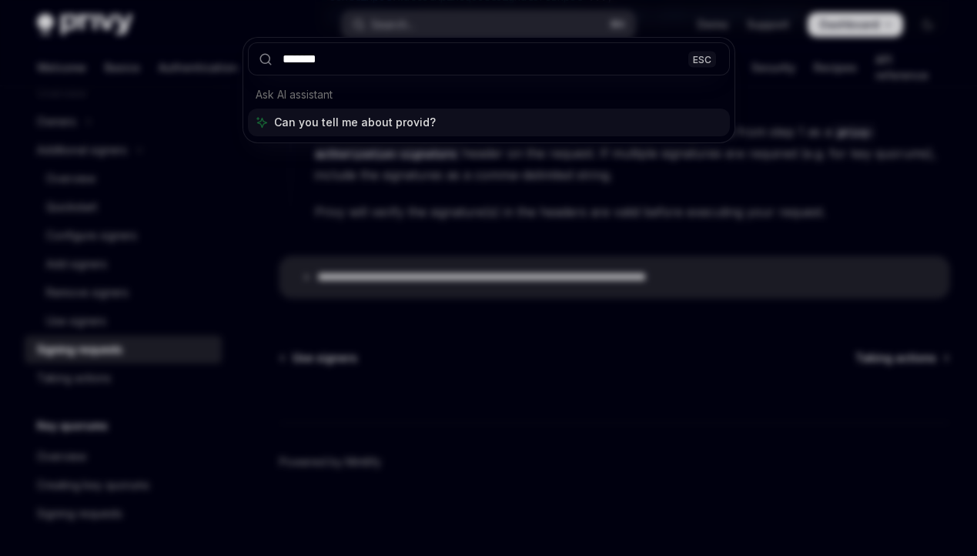
type input "********"
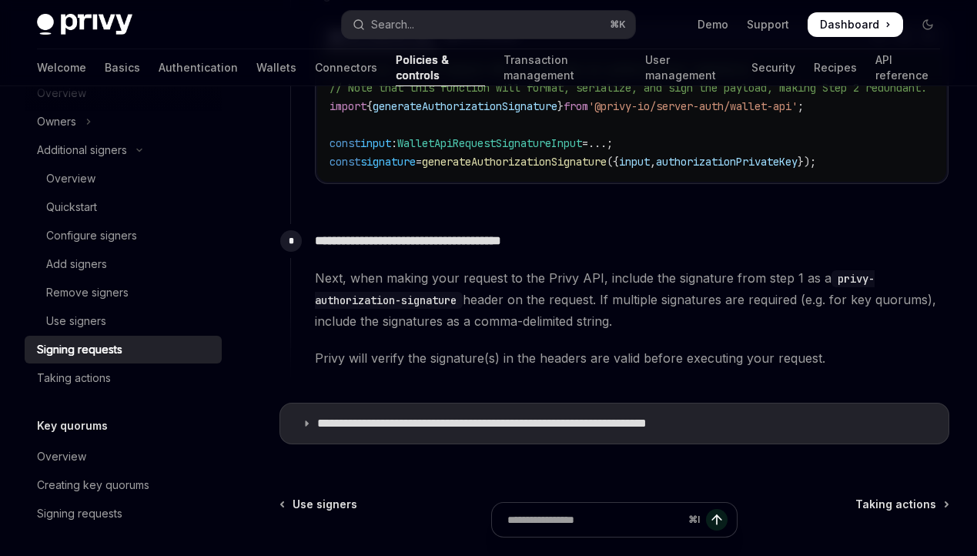
scroll to position [854, 0]
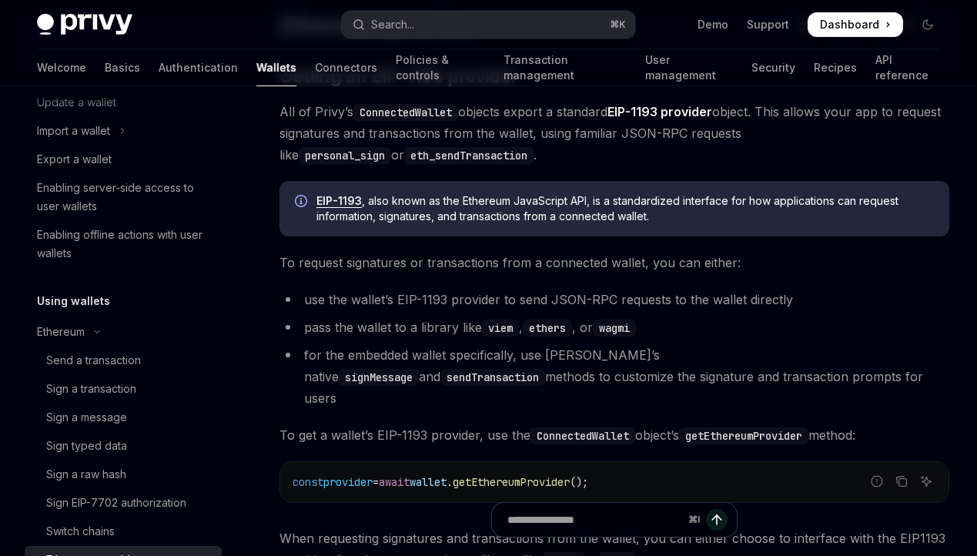
scroll to position [134, 0]
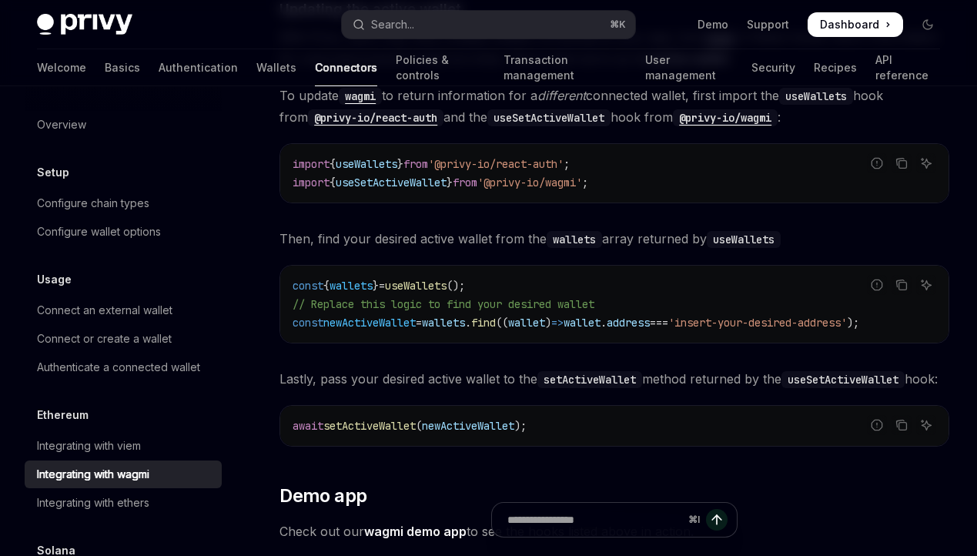
scroll to position [4326, 0]
